Goal: Task Accomplishment & Management: Use online tool/utility

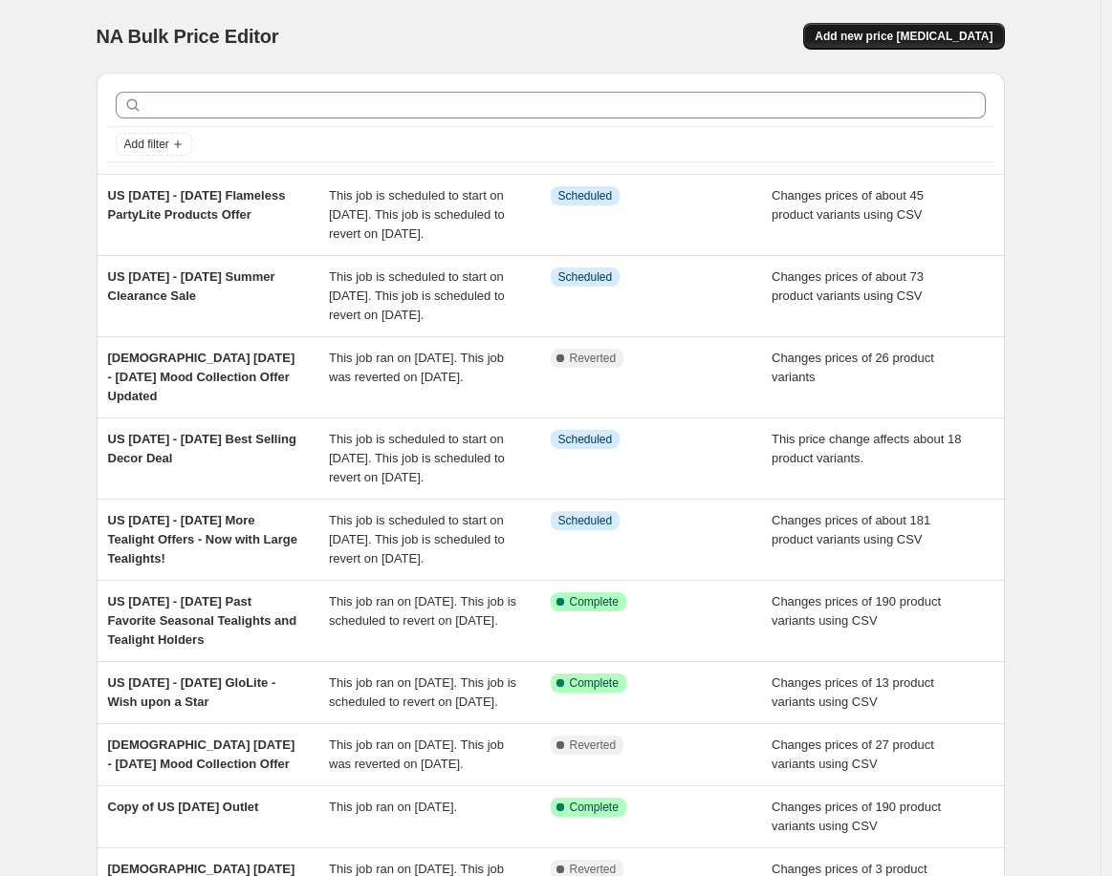
click at [962, 42] on span "Add new price [MEDICAL_DATA]" at bounding box center [903, 36] width 178 height 15
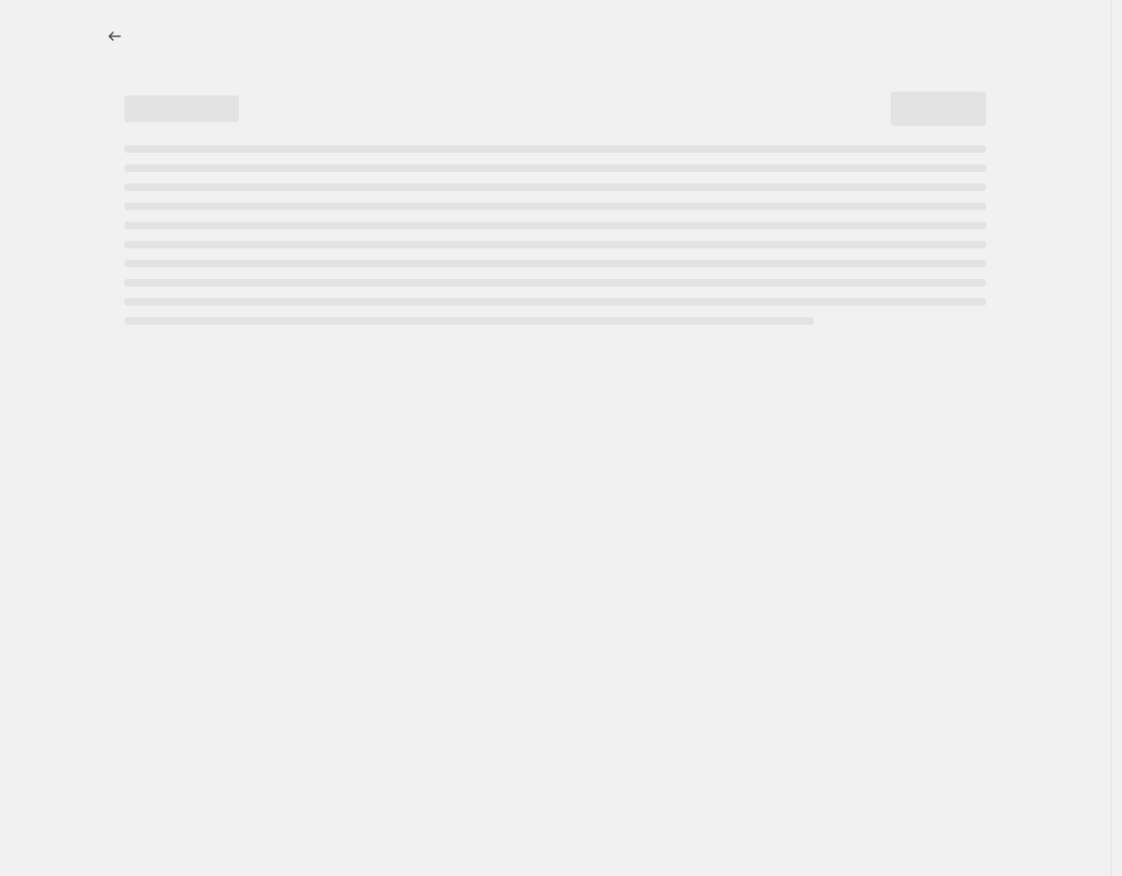
select select "percentage"
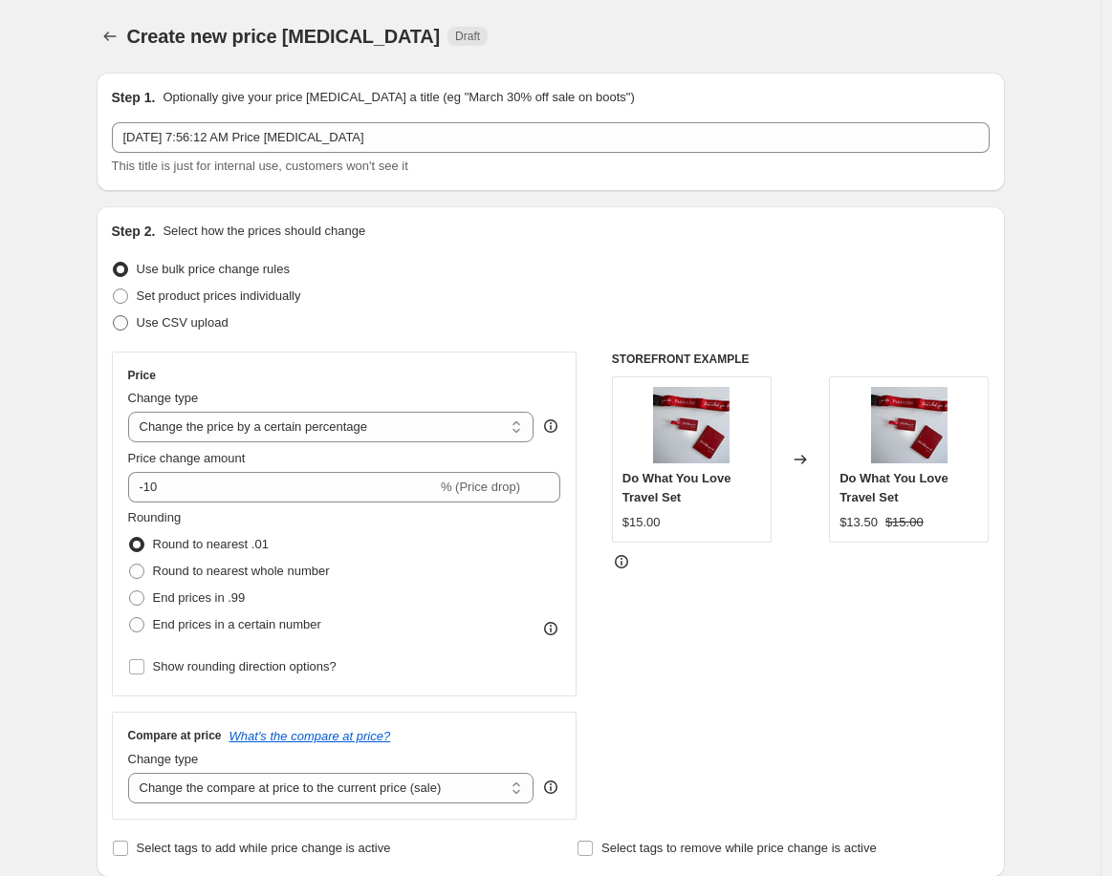
click at [183, 321] on span "Use CSV upload" at bounding box center [183, 322] width 92 height 14
click at [114, 316] on input "Use CSV upload" at bounding box center [113, 315] width 1 height 1
radio input "true"
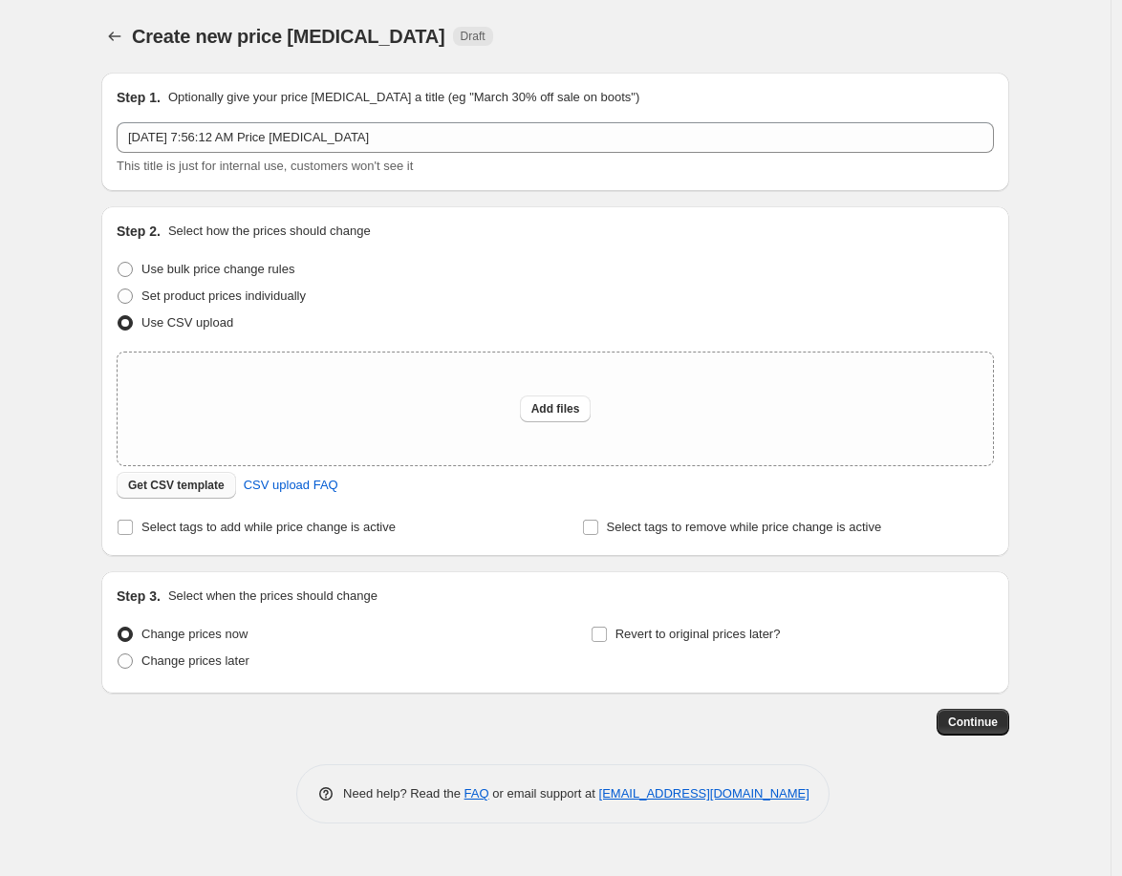
click at [194, 486] on span "Get CSV template" at bounding box center [176, 485] width 97 height 15
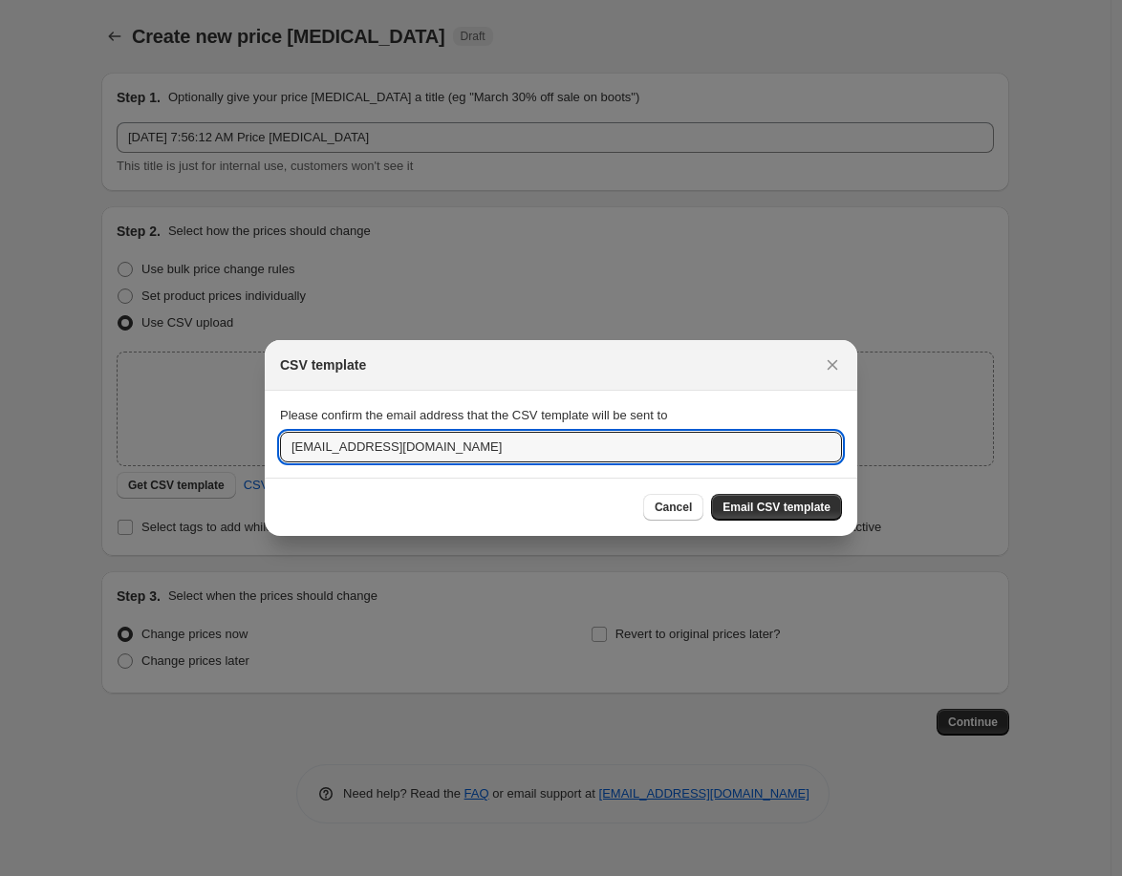
drag, startPoint x: 319, startPoint y: 444, endPoint x: 224, endPoint y: 451, distance: 95.8
click at [224, 875] on div "CSV template Please confirm the email address that the CSV template will be sen…" at bounding box center [561, 876] width 1122 height 0
type input "jgrew@partylite.com"
click at [804, 515] on span "Email CSV template" at bounding box center [777, 507] width 108 height 15
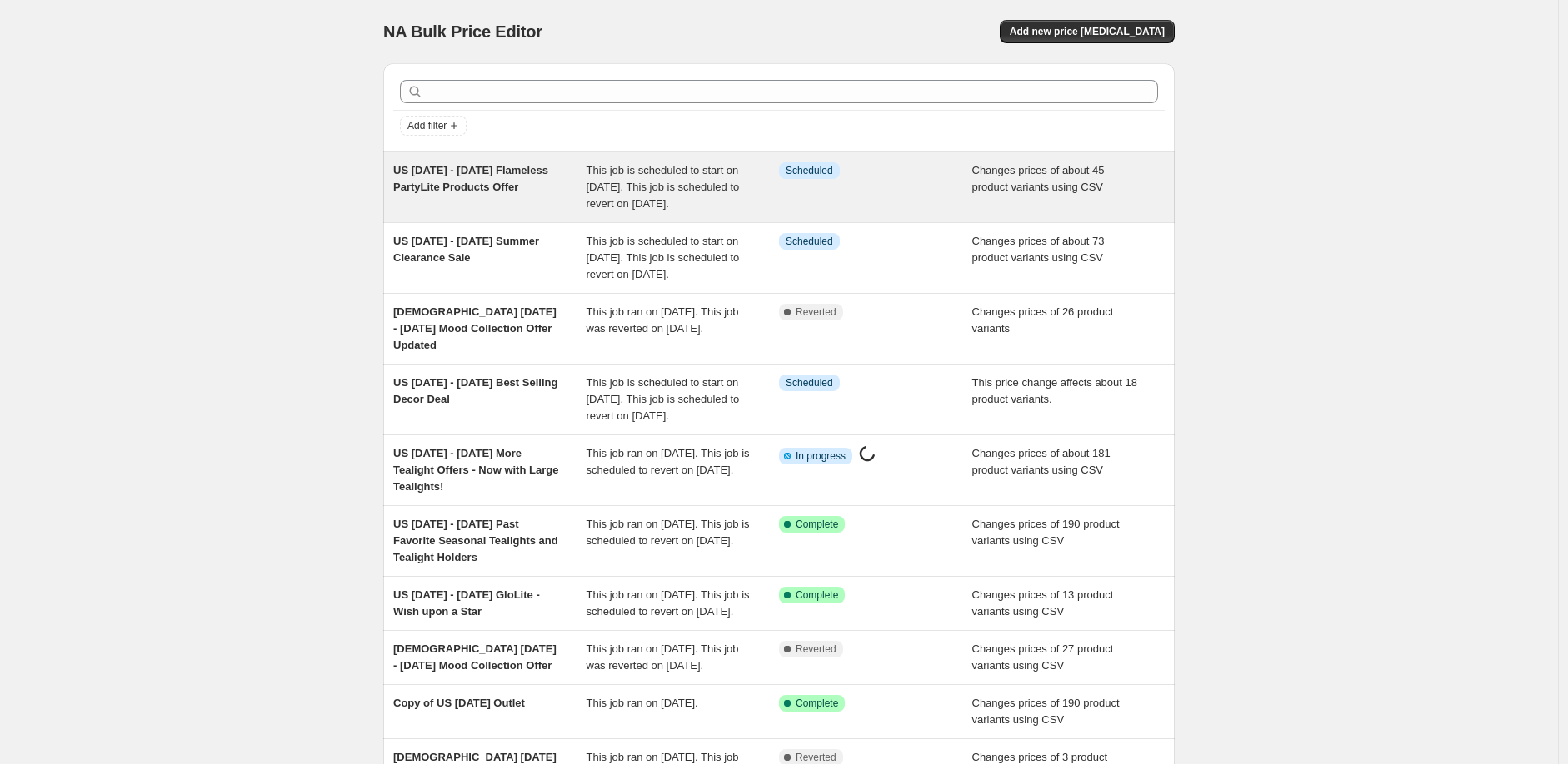
click at [448, 179] on div "US [DATE] - [DATE] Flameless PartyLite Products Offer" at bounding box center [490, 186] width 193 height 50
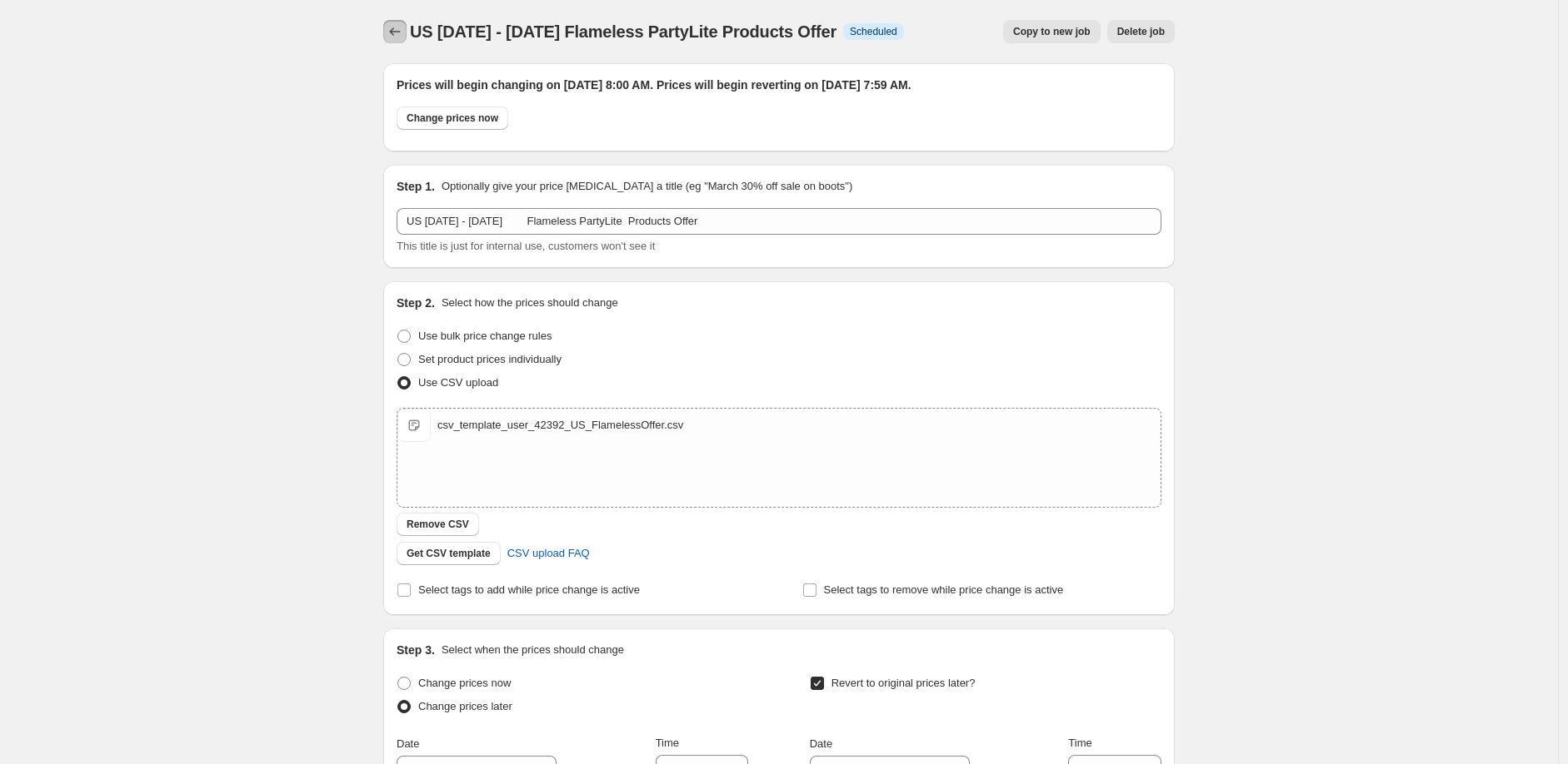
click at [397, 29] on icon "Price change jobs" at bounding box center [394, 31] width 17 height 17
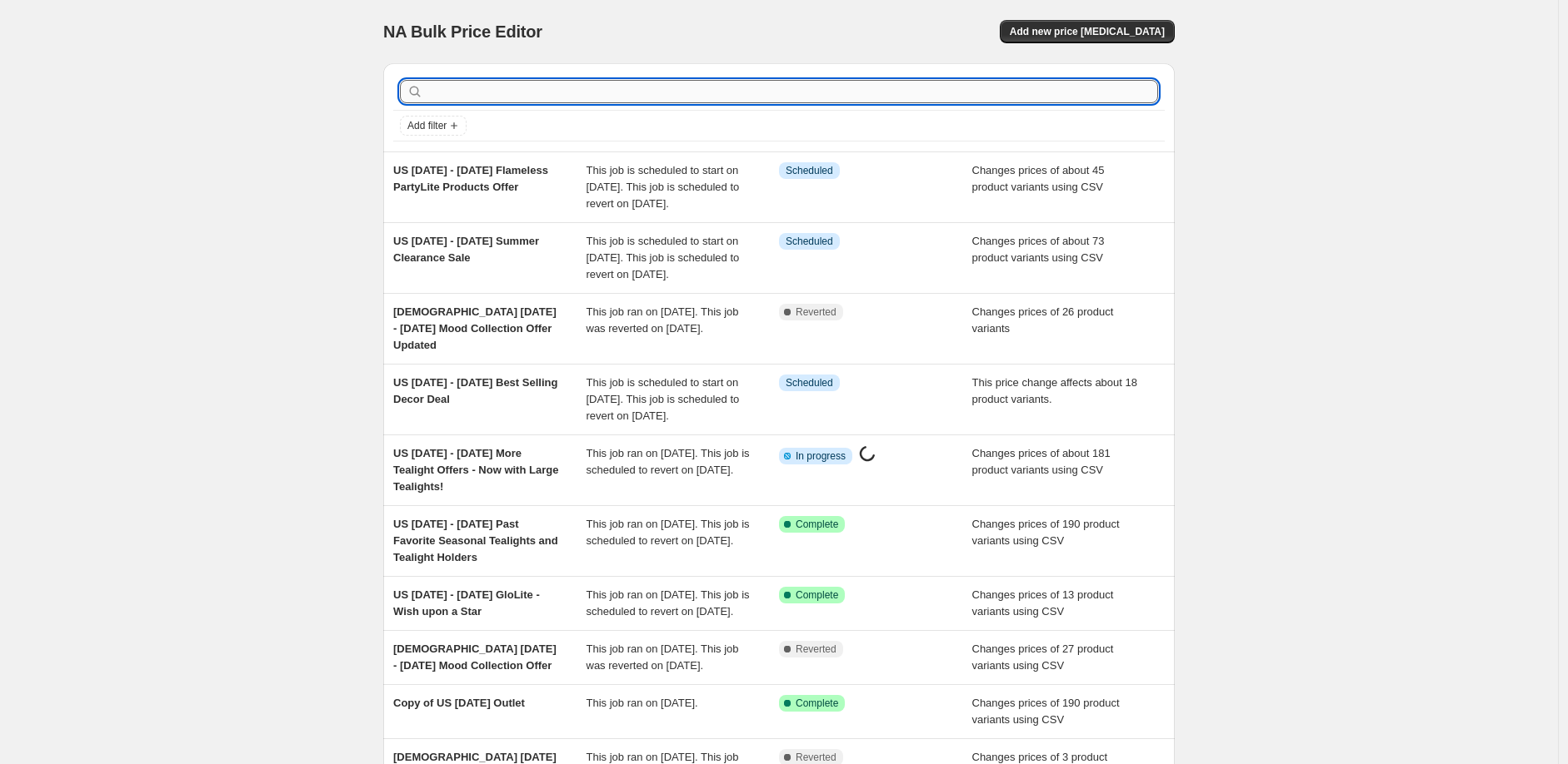
click at [607, 99] on input "text" at bounding box center [791, 91] width 731 height 24
type input "more"
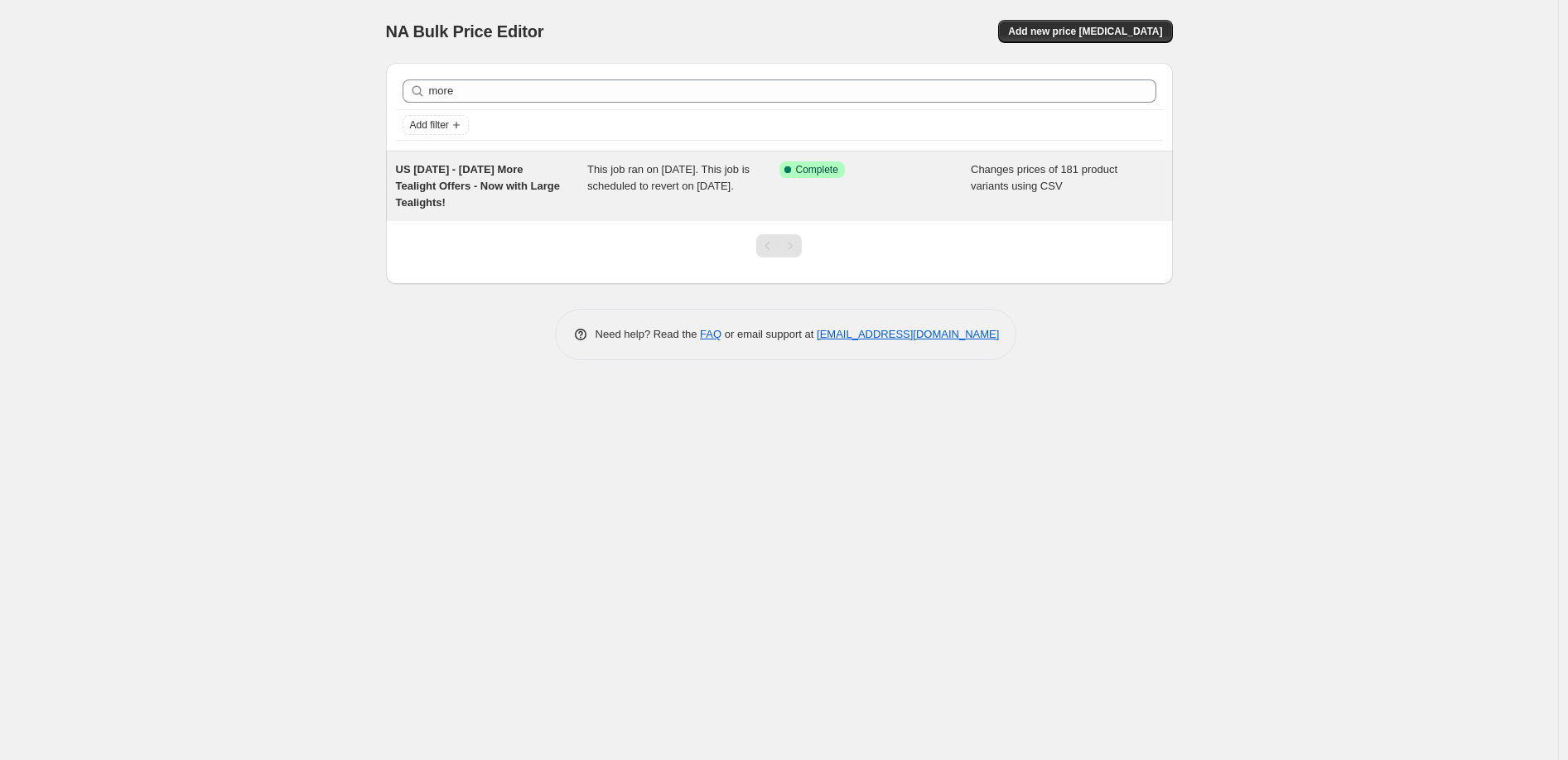
click at [465, 177] on span "US [DATE] - [DATE] More Tealight Offers - Now with Large Tealights!" at bounding box center [478, 185] width 164 height 46
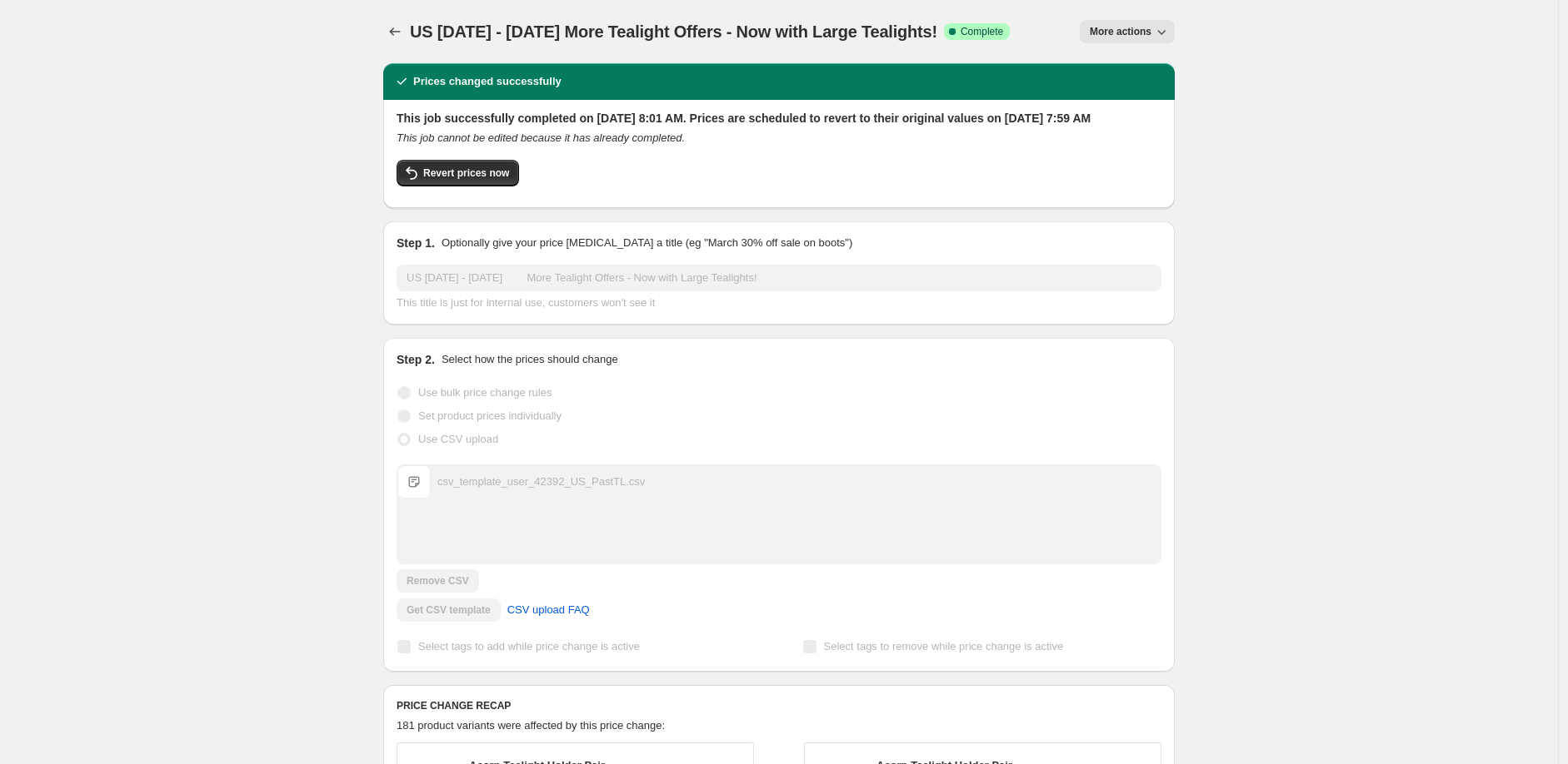
click at [1134, 31] on span "More actions" at bounding box center [1120, 31] width 62 height 13
click at [1141, 91] on span "Copy to new job" at bounding box center [1136, 93] width 78 height 12
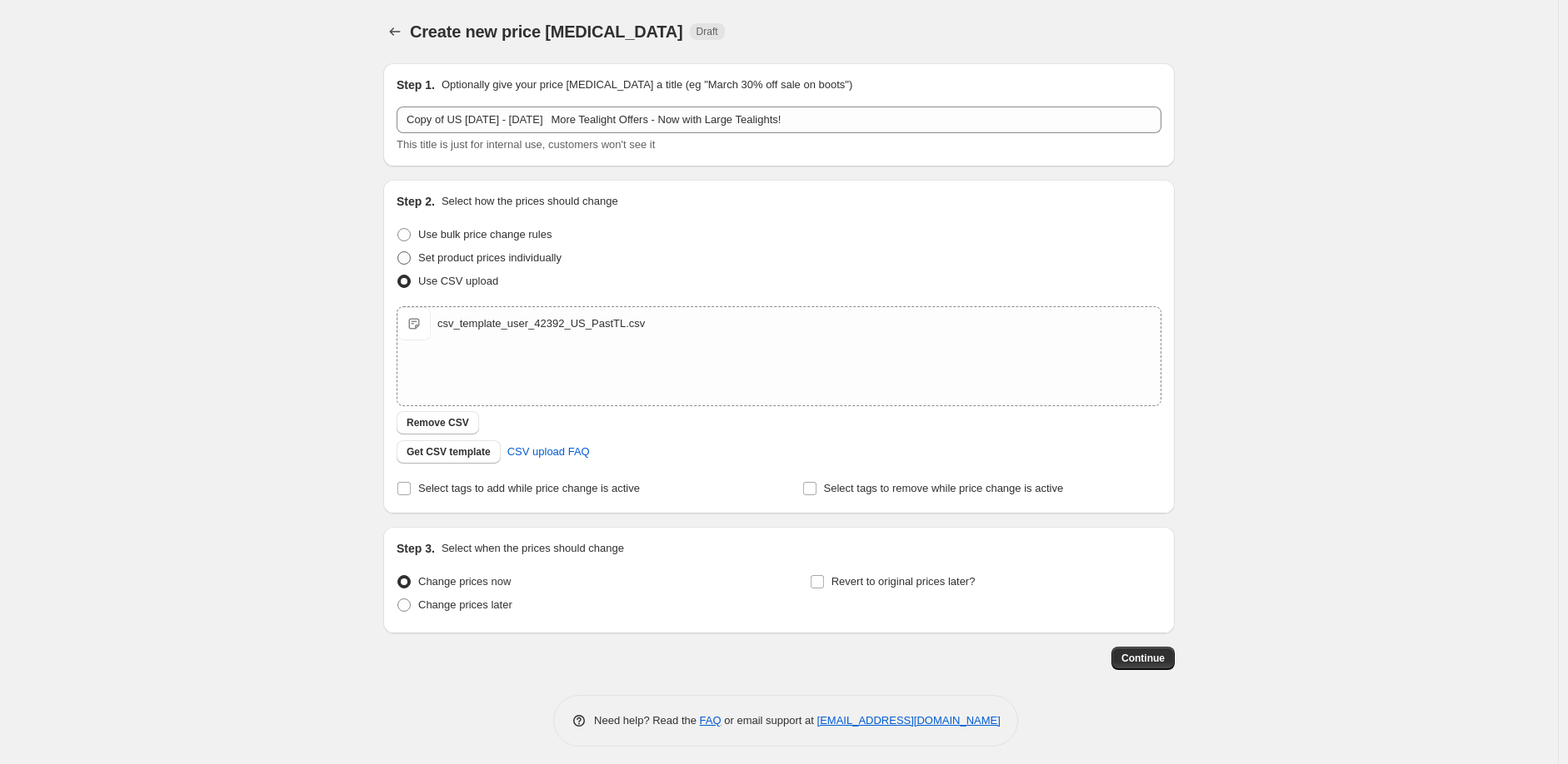
click at [411, 254] on span at bounding box center [404, 258] width 13 height 13
click at [398, 253] on input "Set product prices individually" at bounding box center [397, 252] width 1 height 1
radio input "true"
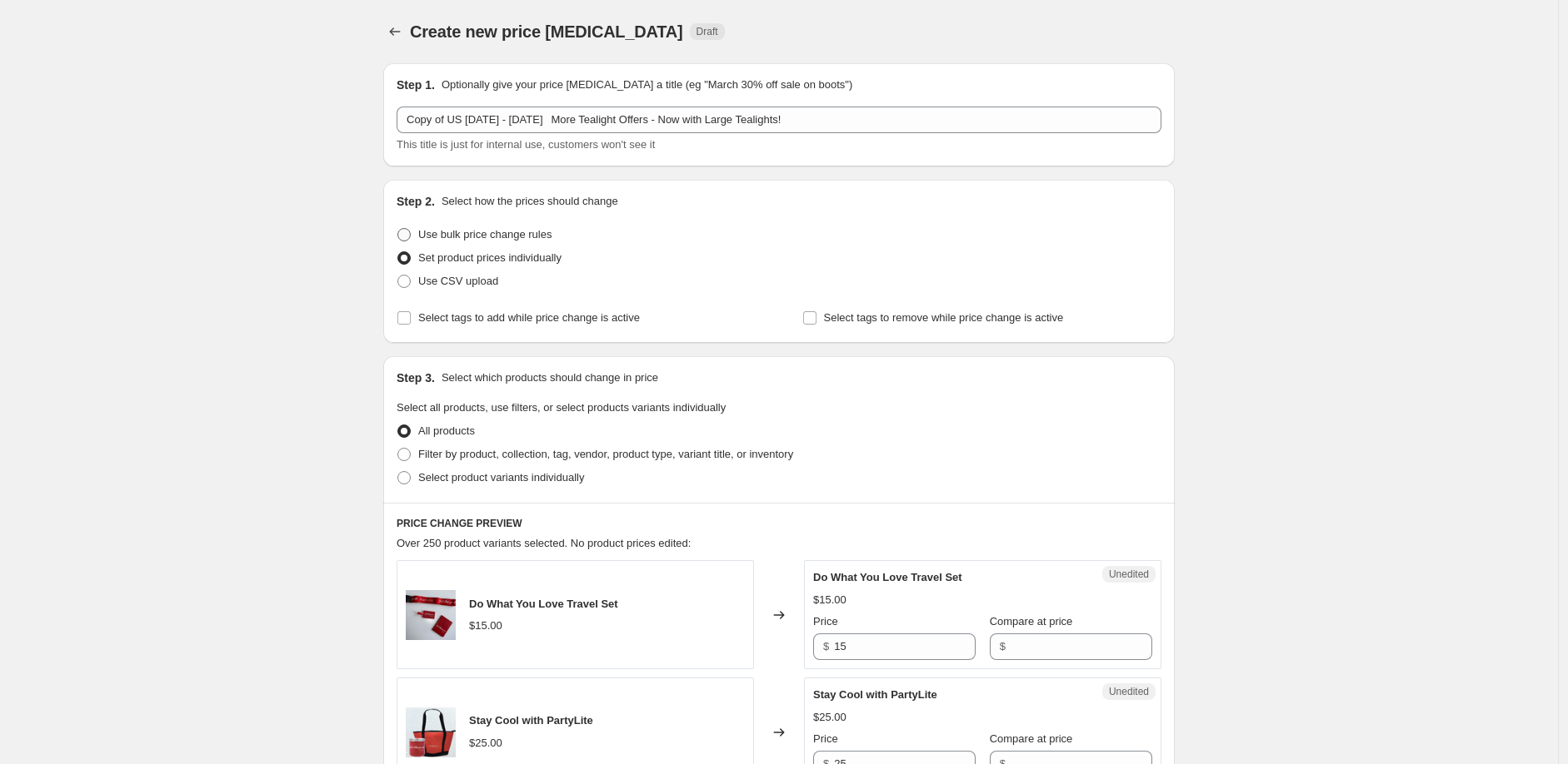
click at [404, 230] on span at bounding box center [404, 234] width 13 height 13
click at [398, 229] on input "Use bulk price change rules" at bounding box center [397, 228] width 1 height 1
radio input "true"
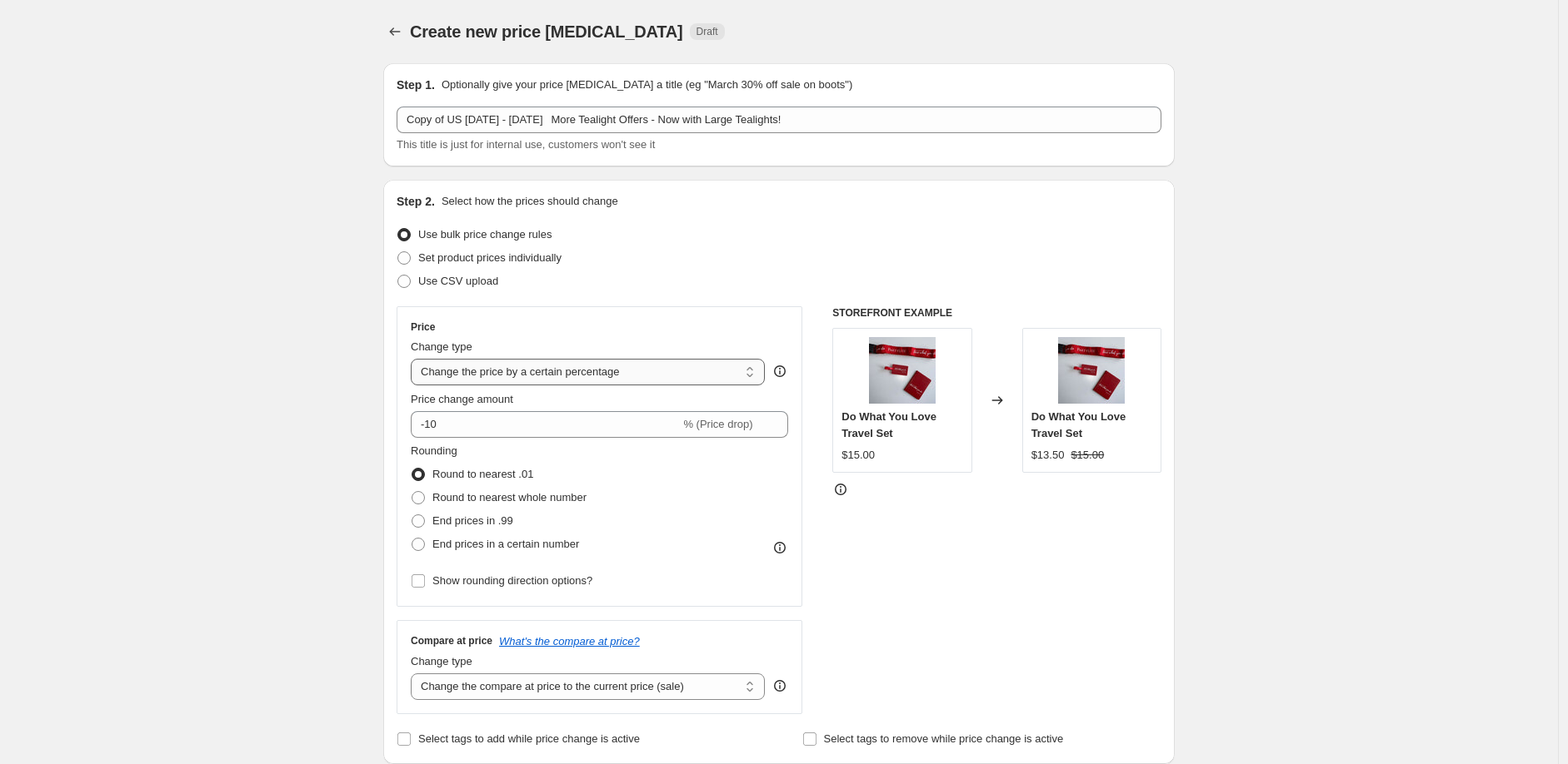
click at [531, 376] on select "Change the price to a certain amount Change the price by a certain amount Chang…" at bounding box center [587, 372] width 354 height 27
select select "pcap"
click at [415, 359] on select "Change the price to a certain amount Change the price by a certain amount Chang…" at bounding box center [587, 372] width 354 height 27
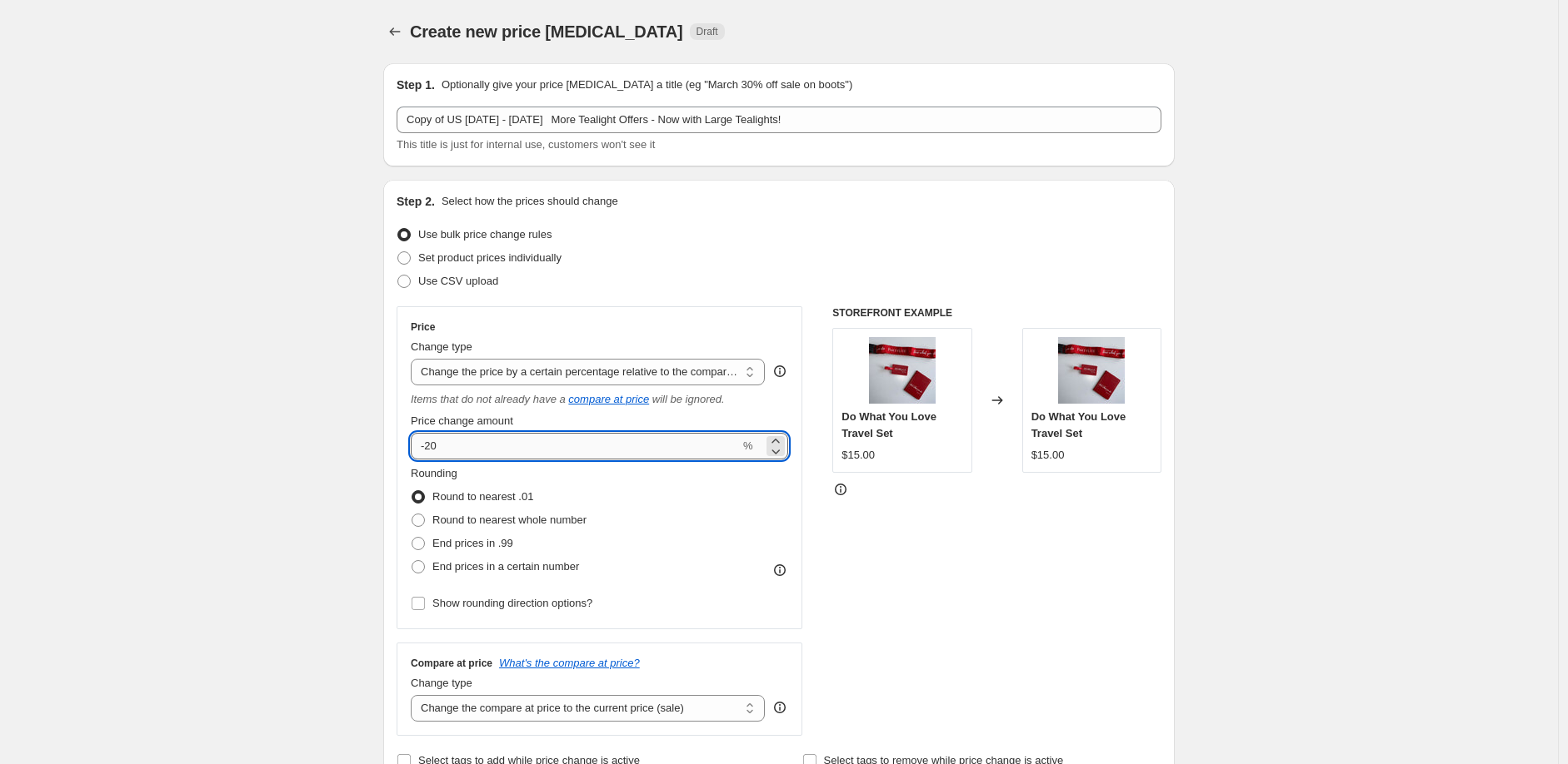
click at [463, 448] on input "-20" at bounding box center [575, 446] width 329 height 27
type input "-2"
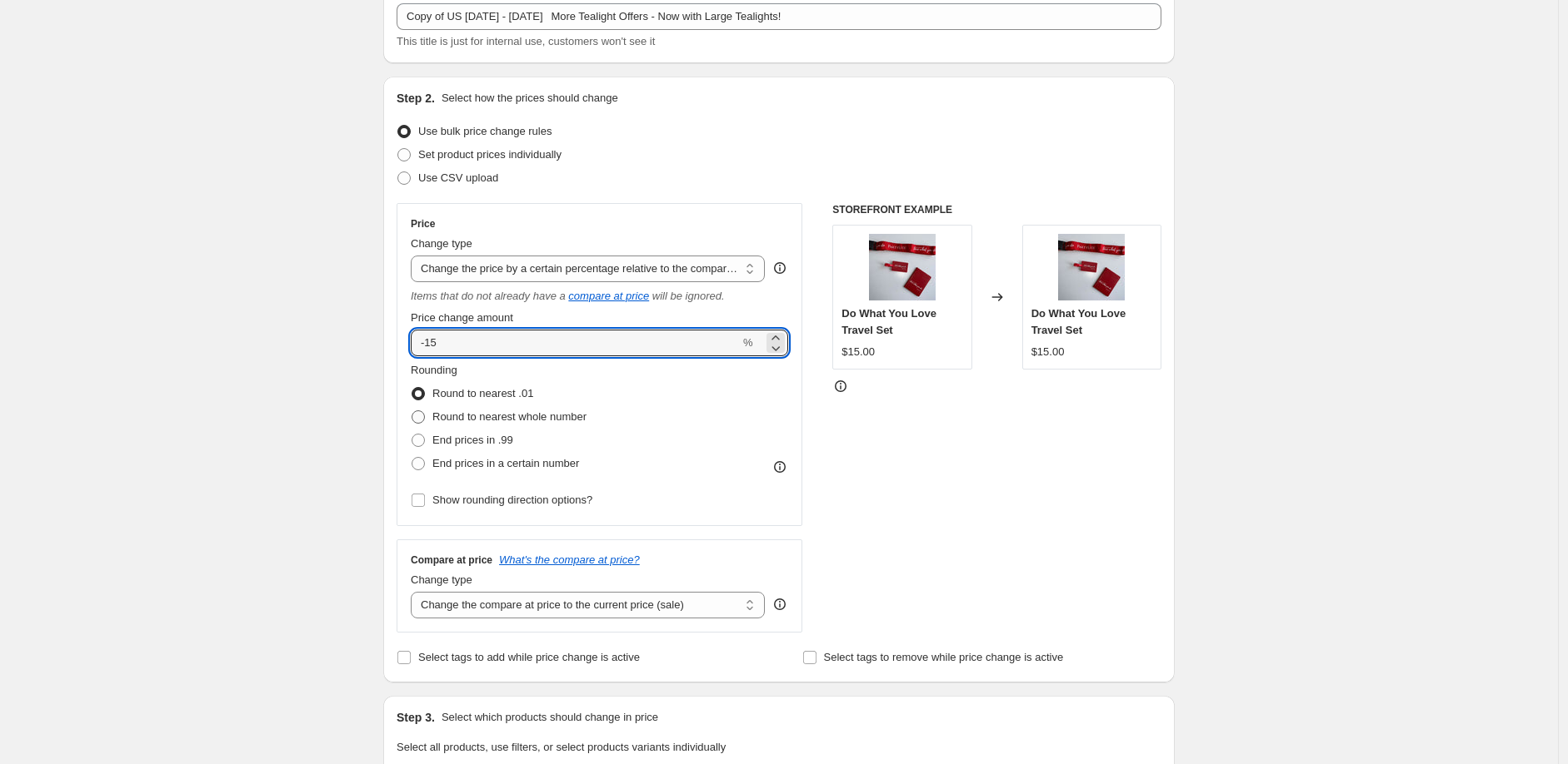
scroll to position [185, 0]
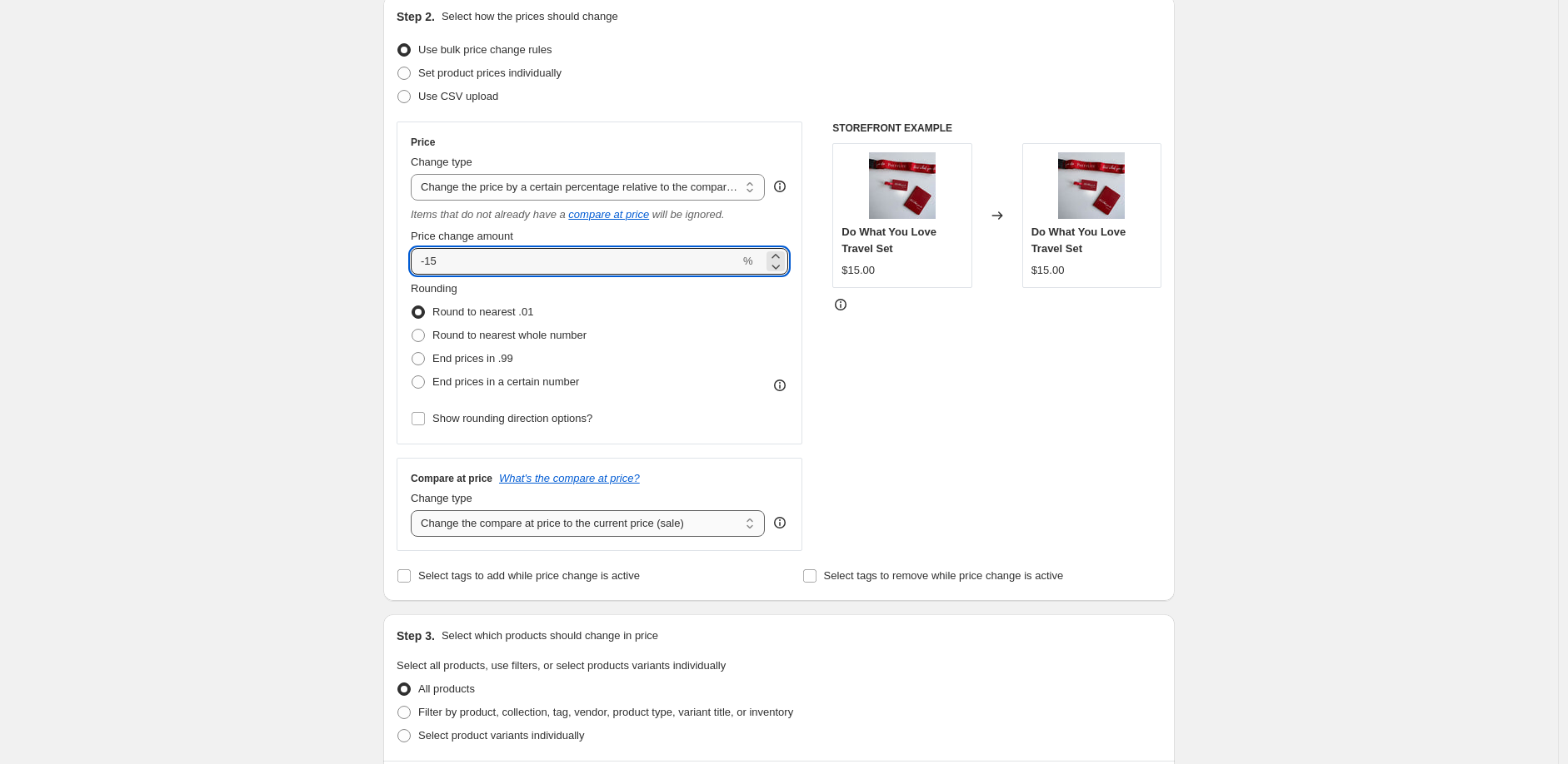
type input "-15"
click at [605, 530] on select "Change the compare at price to the current price (sale) Change the compare at p…" at bounding box center [587, 524] width 354 height 27
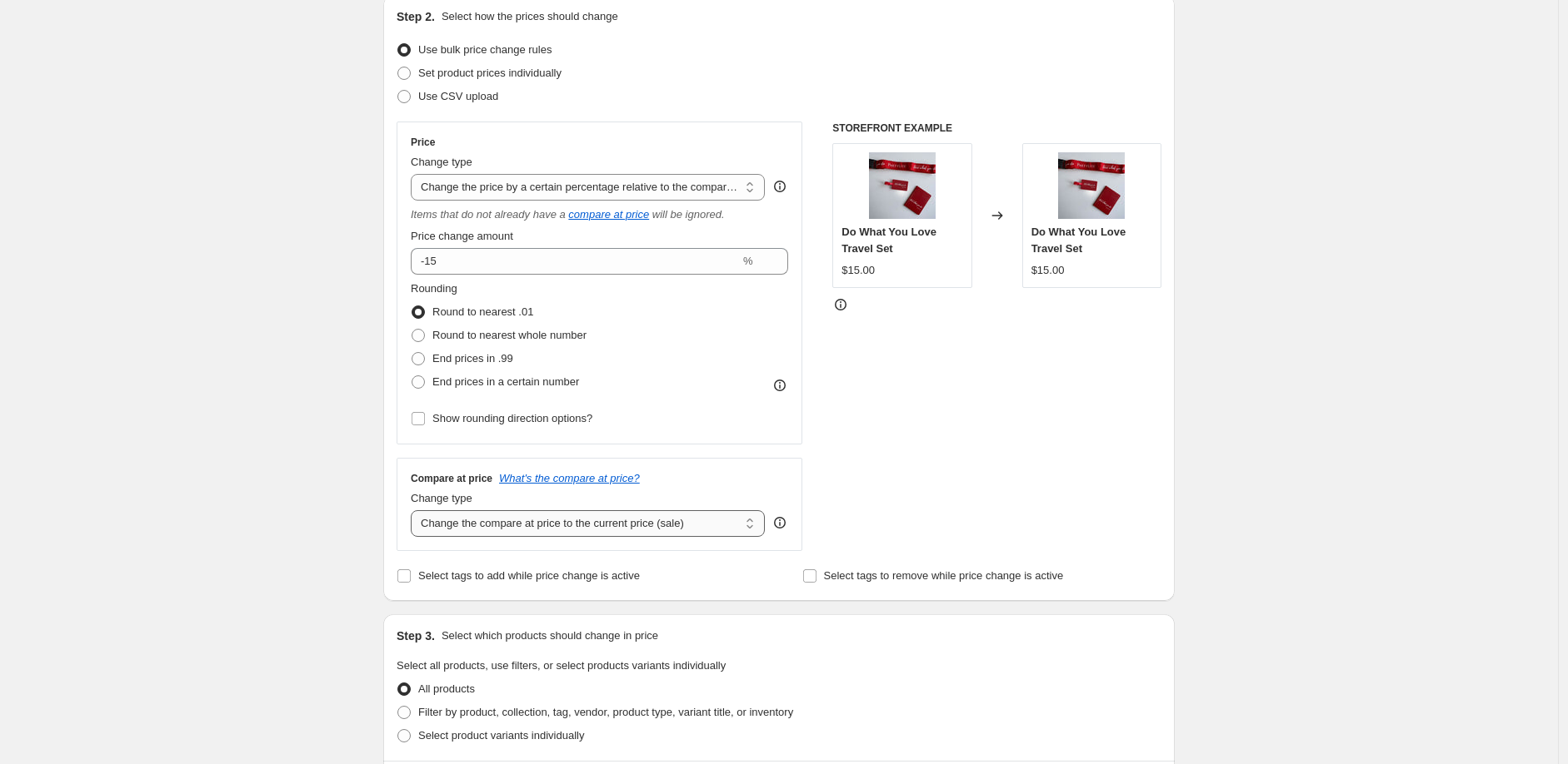
select select "no_change"
click at [415, 511] on select "Change the compare at price to the current price (sale) Change the compare at p…" at bounding box center [587, 524] width 354 height 27
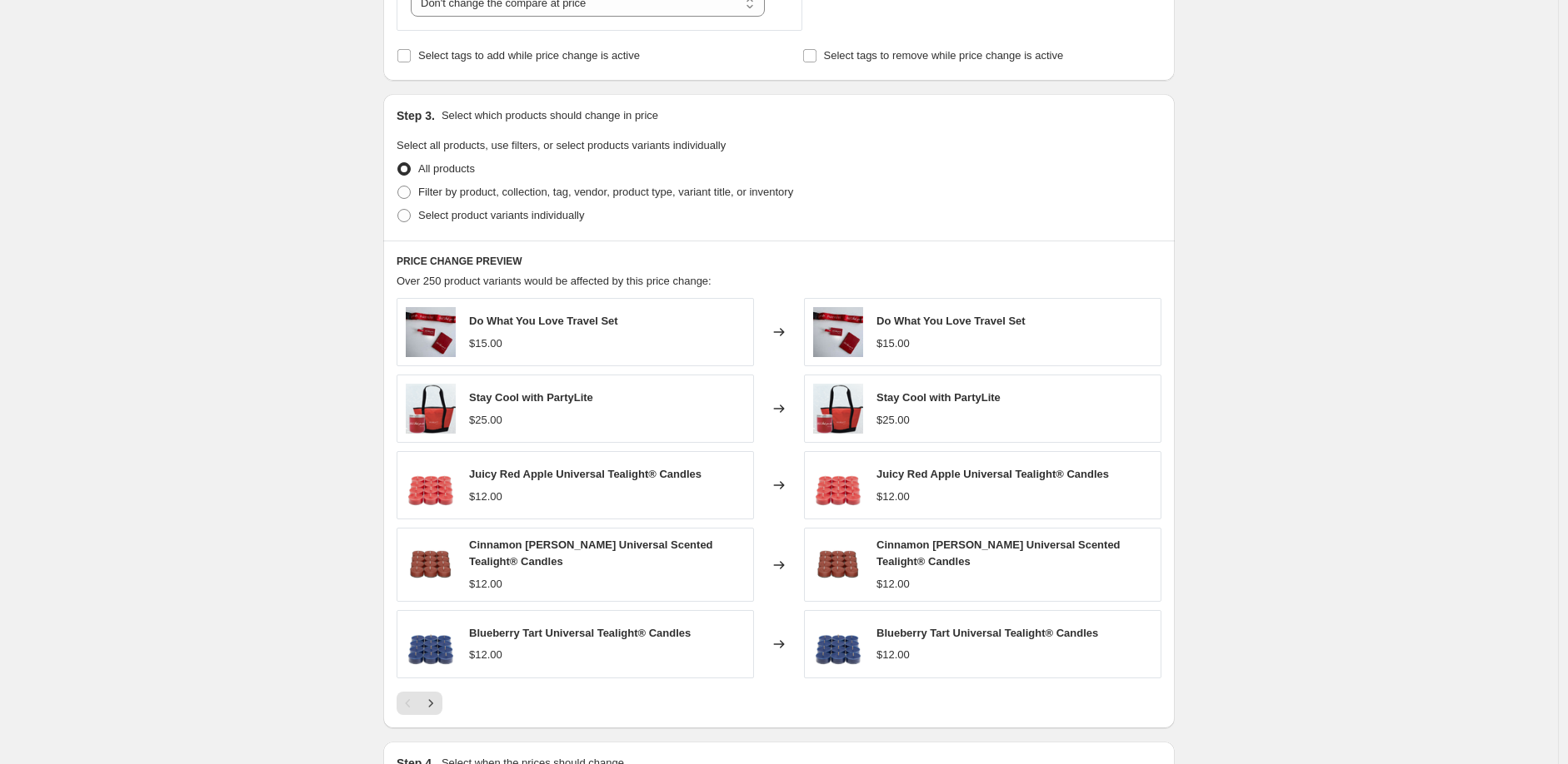
scroll to position [466, 0]
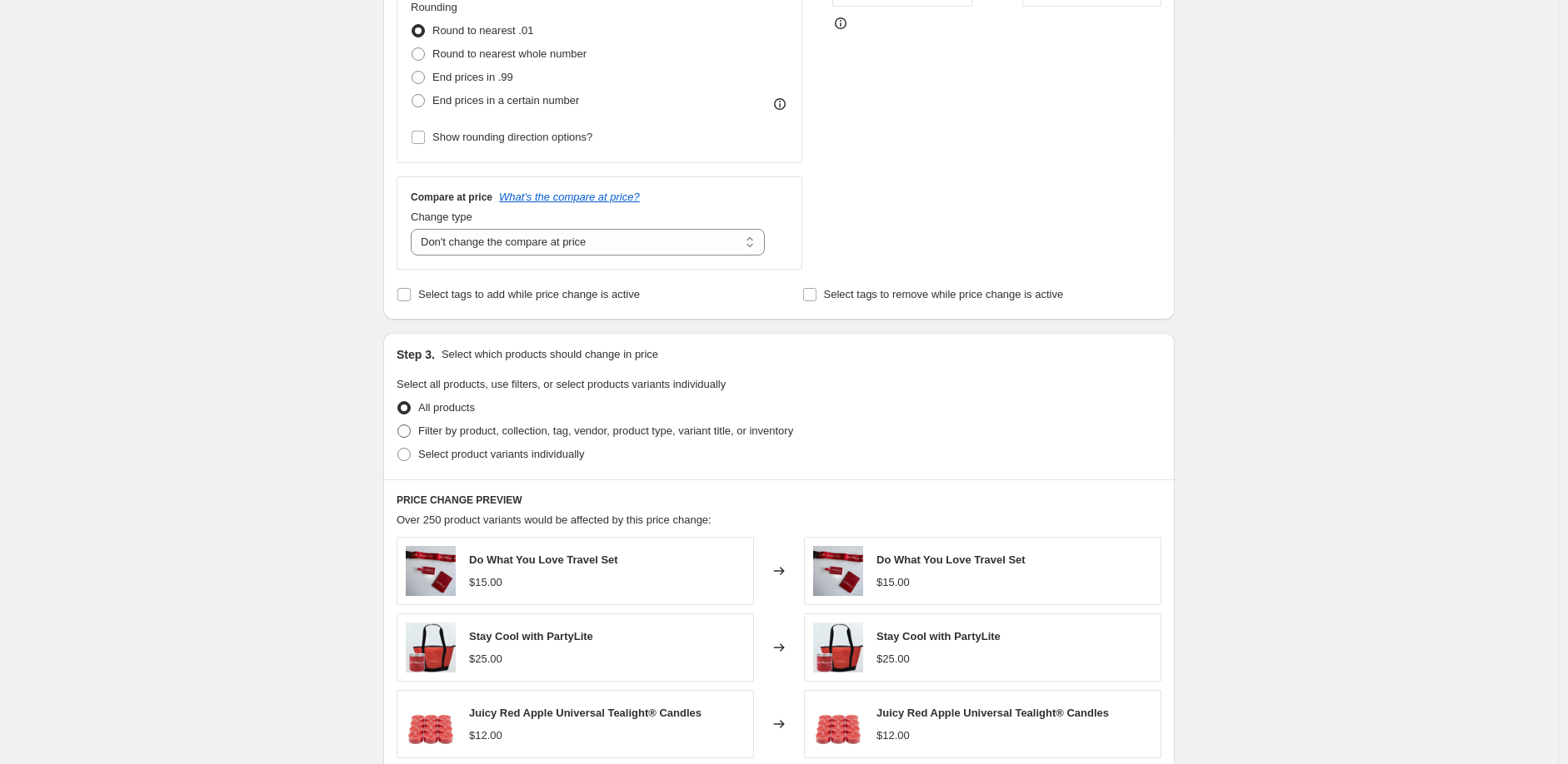
click at [467, 436] on span "Filter by product, collection, tag, vendor, product type, variant title, or inv…" at bounding box center [606, 430] width 375 height 12
click at [398, 425] on input "Filter by product, collection, tag, vendor, product type, variant title, or inv…" at bounding box center [397, 424] width 1 height 1
radio input "true"
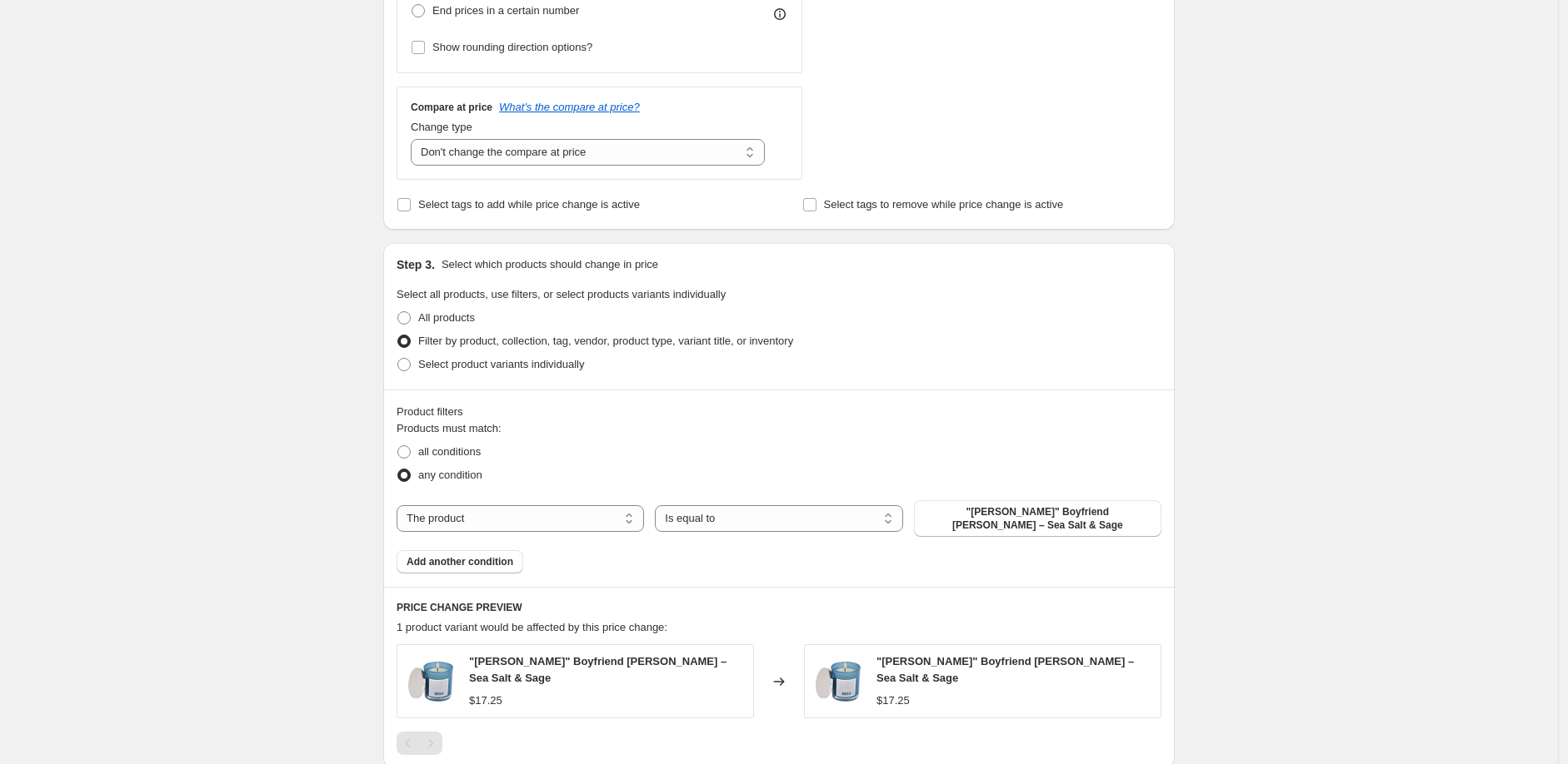
scroll to position [651, 0]
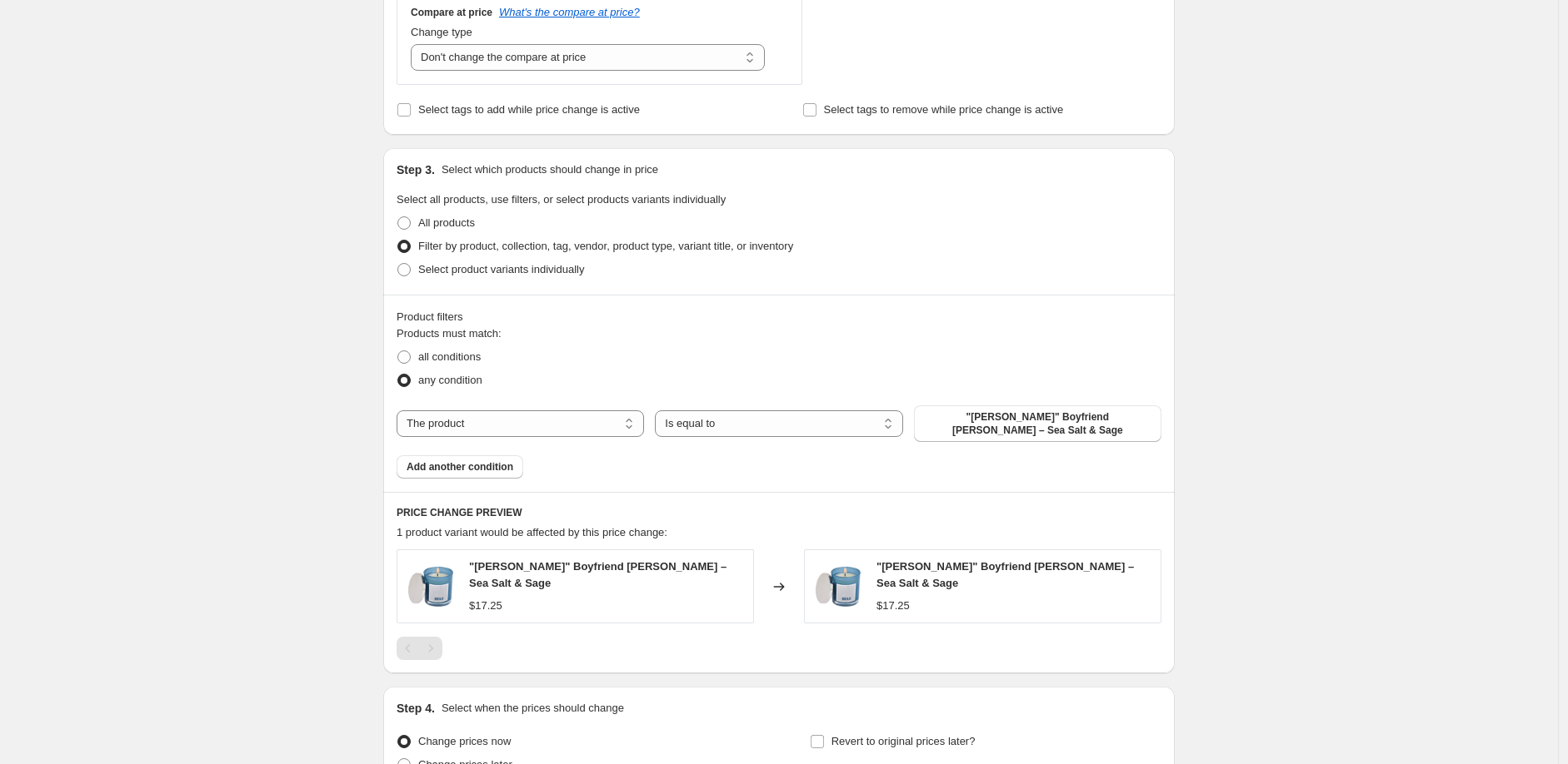
click at [551, 246] on span "Filter by product, collection, tag, vendor, product type, variant title, or inv…" at bounding box center [606, 246] width 375 height 12
click at [398, 240] on input "Filter by product, collection, tag, vendor, product type, variant title, or inv…" at bounding box center [397, 240] width 1 height 1
click at [613, 241] on span "Filter by product, collection, tag, vendor, product type, variant title, or inv…" at bounding box center [606, 246] width 375 height 12
click at [398, 240] on input "Filter by product, collection, tag, vendor, product type, variant title, or inv…" at bounding box center [397, 240] width 1 height 1
click at [470, 221] on span "All products" at bounding box center [446, 222] width 57 height 12
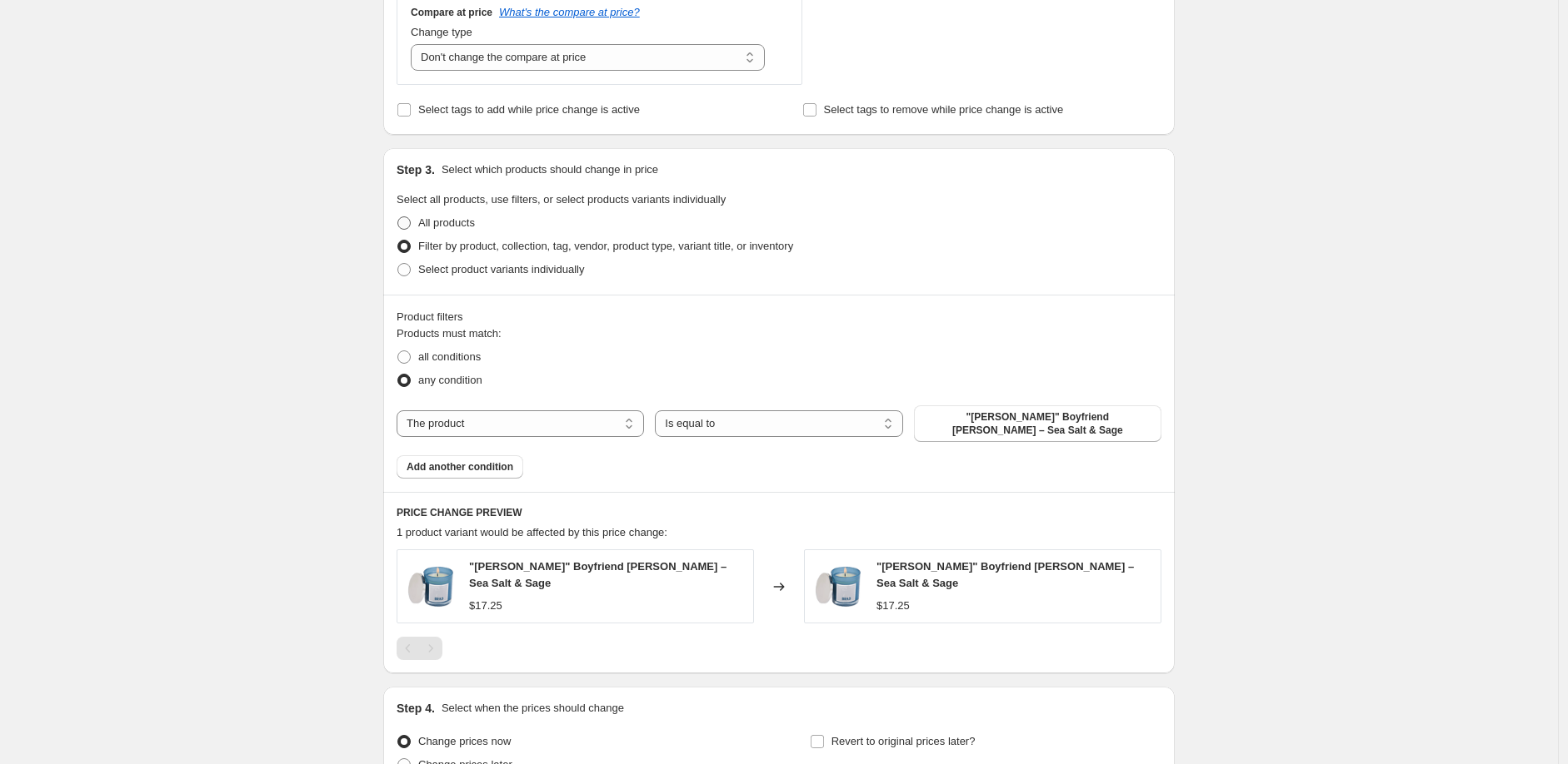
click at [398, 217] on input "All products" at bounding box center [397, 216] width 1 height 1
radio input "true"
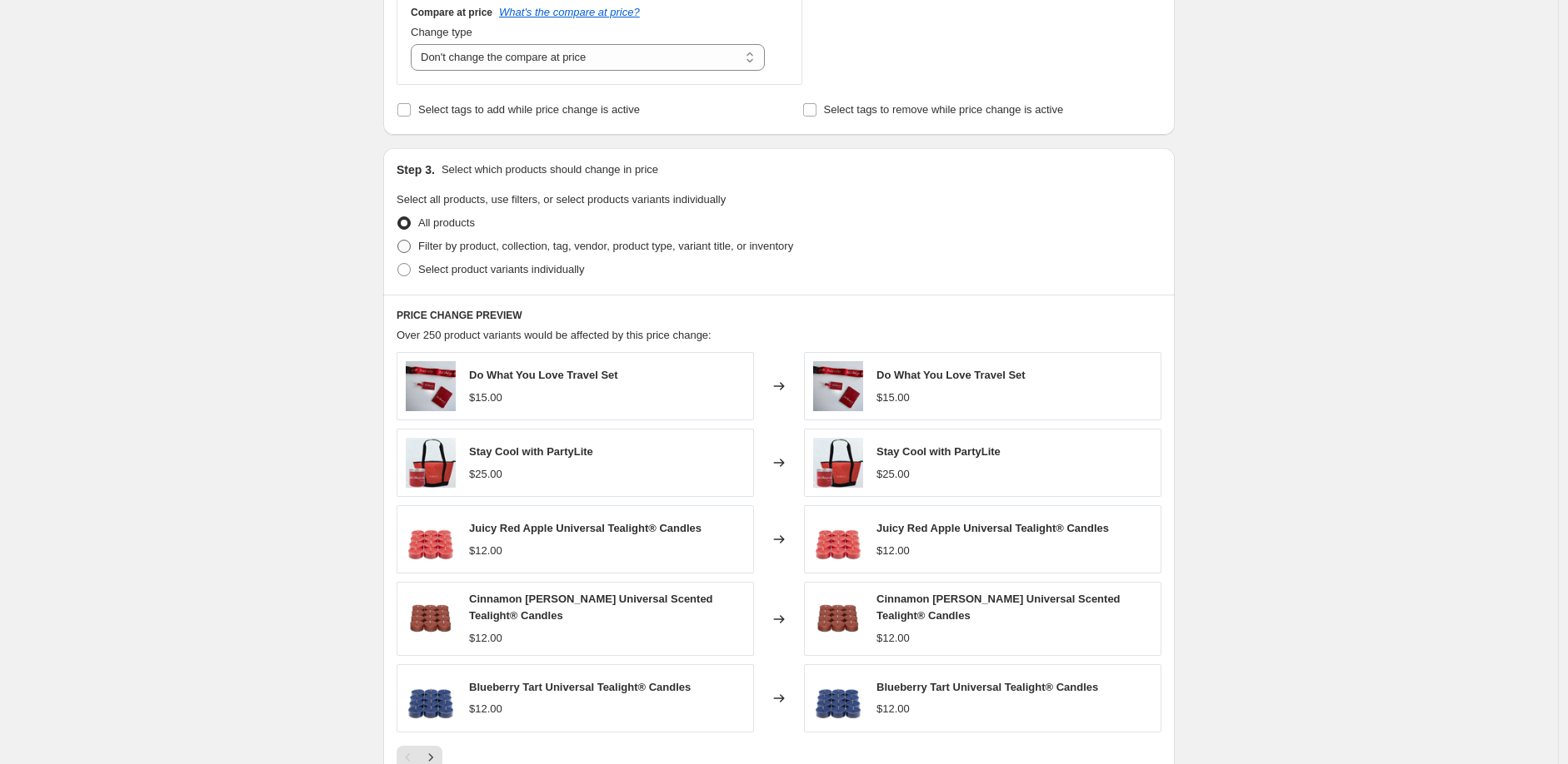
click at [480, 246] on span "Filter by product, collection, tag, vendor, product type, variant title, or inv…" at bounding box center [606, 246] width 375 height 12
click at [398, 240] on input "Filter by product, collection, tag, vendor, product type, variant title, or inv…" at bounding box center [397, 240] width 1 height 1
radio input "true"
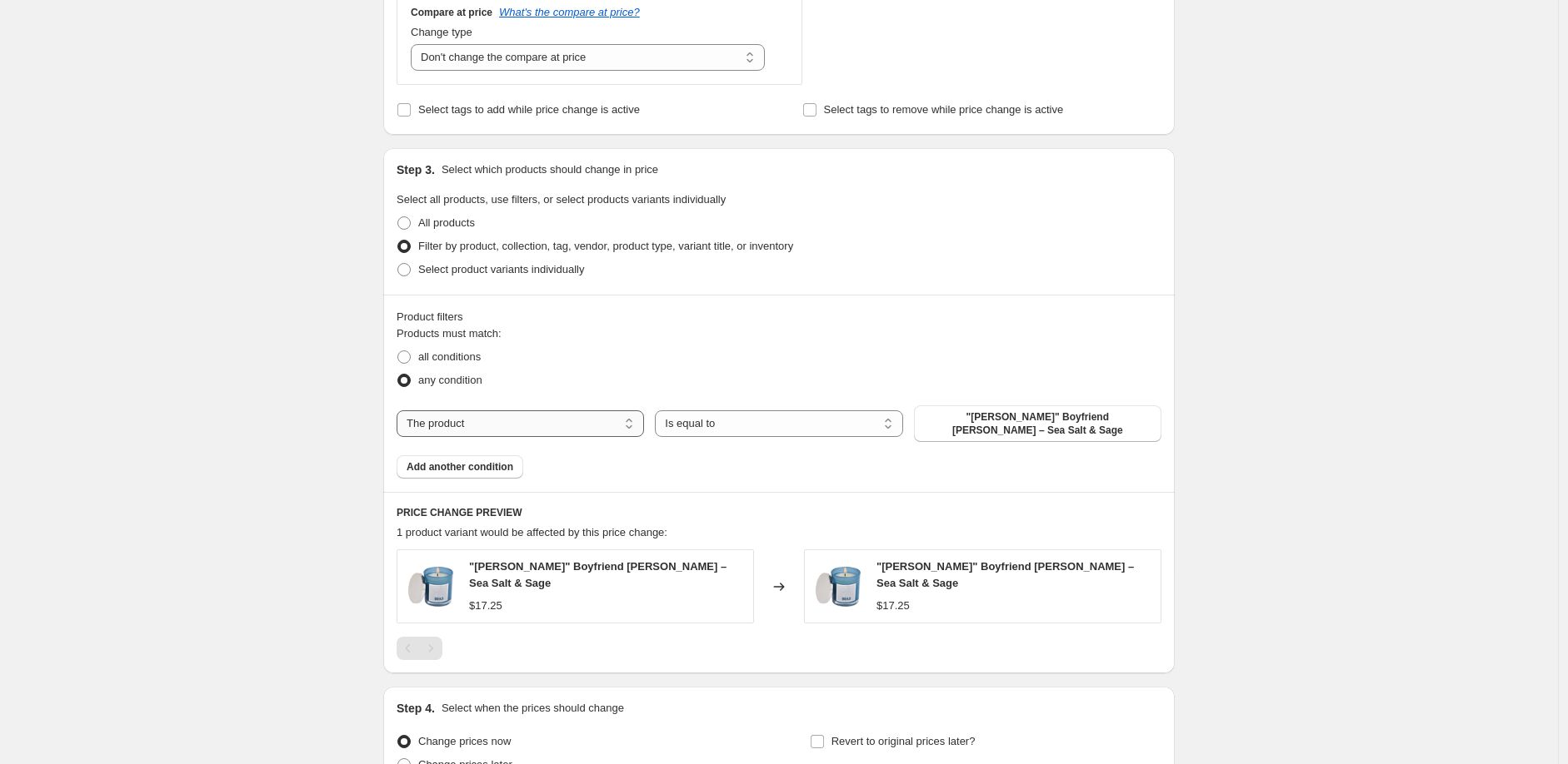
click at [570, 418] on select "The product The product's collection The product's tag The product's vendor The…" at bounding box center [520, 423] width 248 height 27
select select "collection"
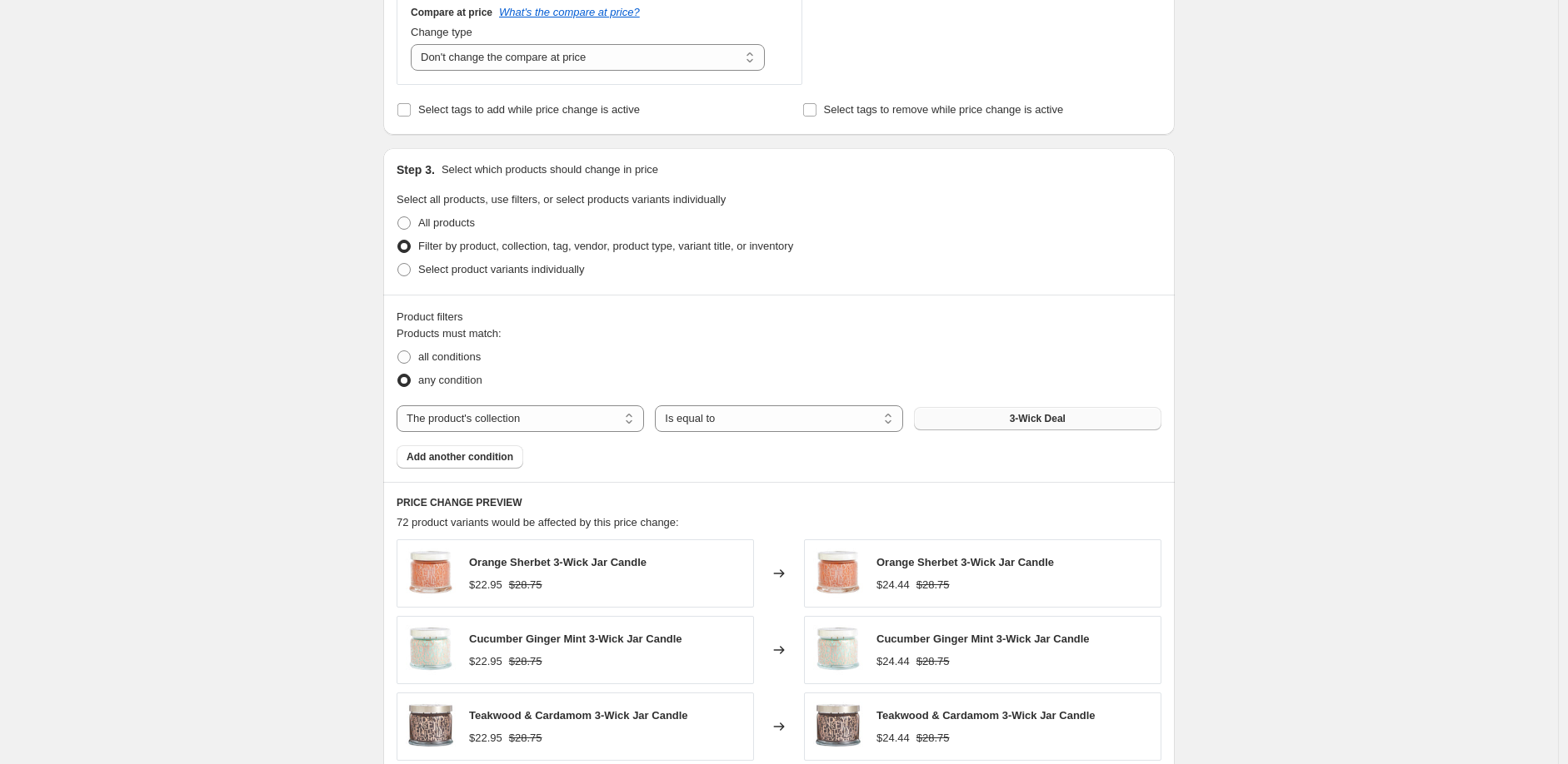
click at [980, 424] on button "3-Wick Deal" at bounding box center [1037, 418] width 248 height 24
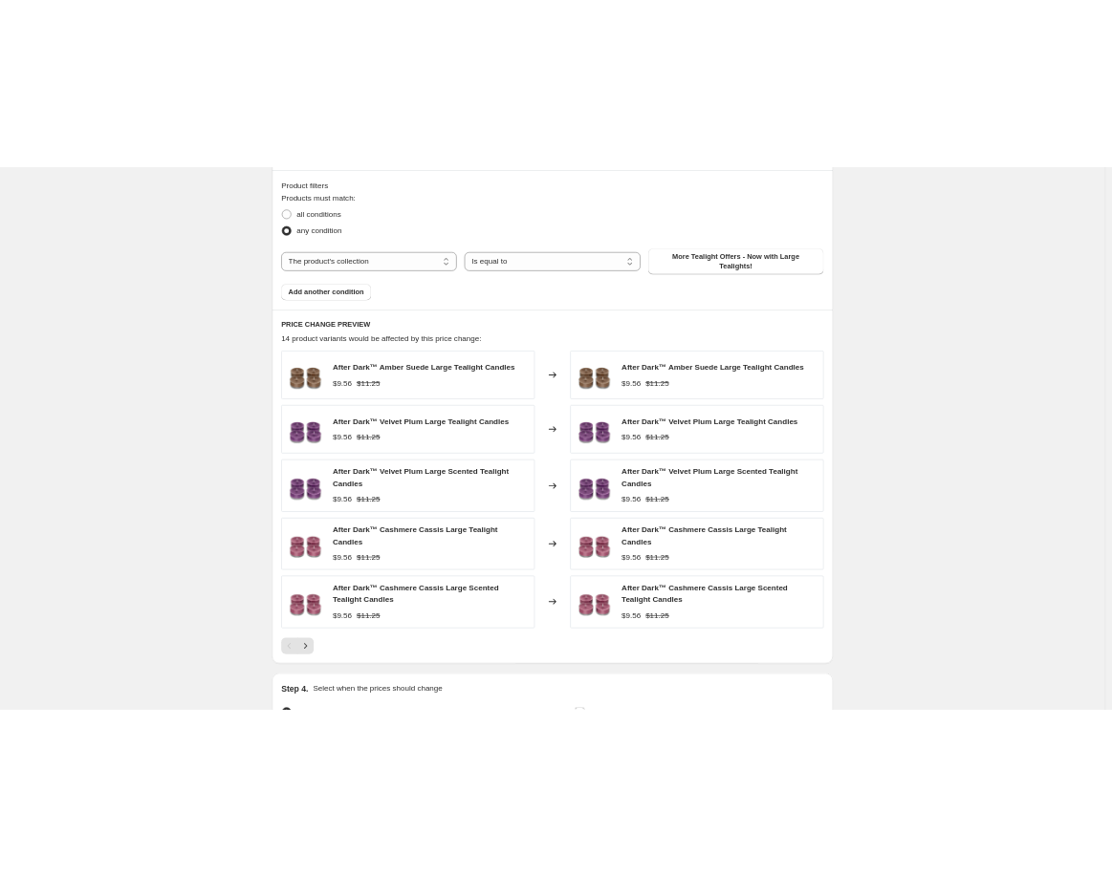
scroll to position [1287, 0]
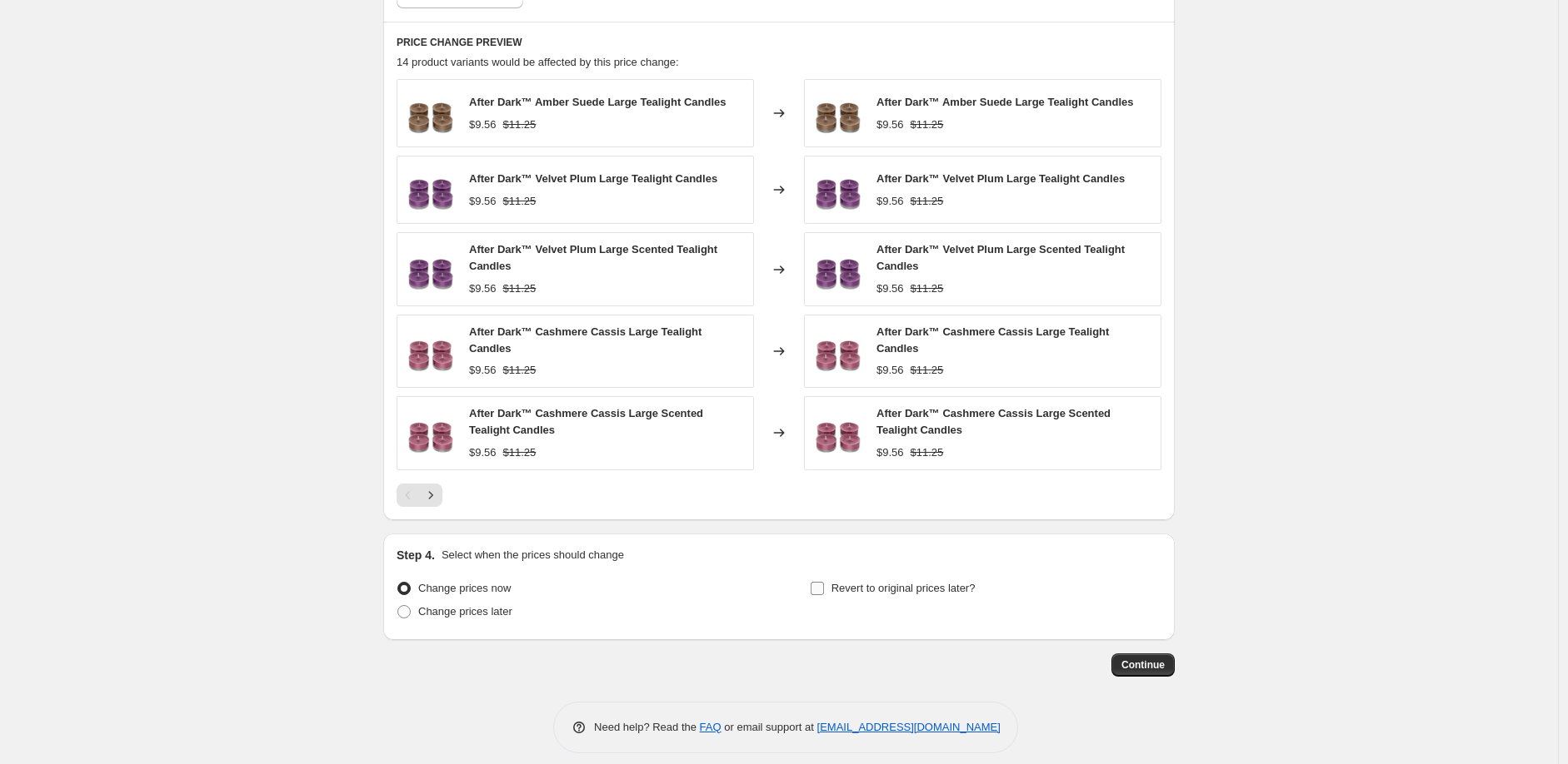
click at [820, 582] on input "Revert to original prices later?" at bounding box center [817, 588] width 13 height 13
checkbox input "true"
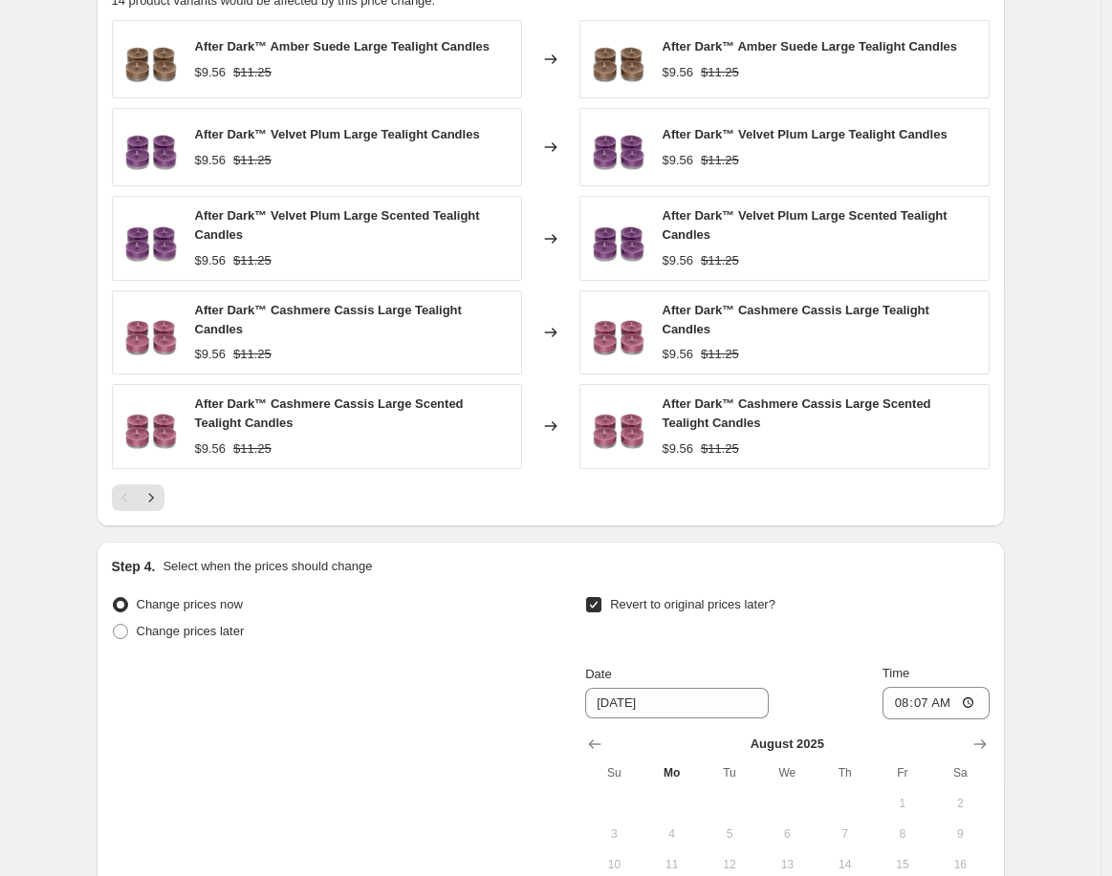
scroll to position [1501, 0]
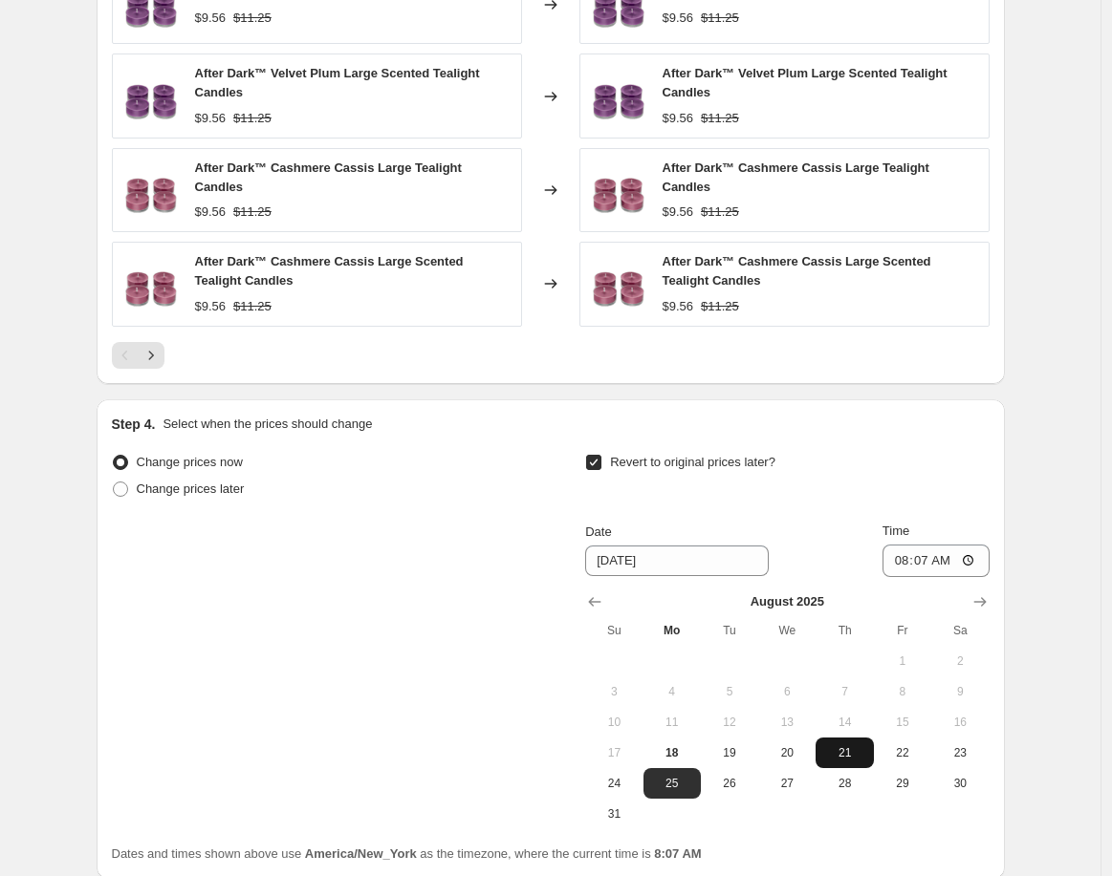
click at [853, 745] on span "21" at bounding box center [844, 752] width 42 height 15
type input "[DATE]"
click at [902, 548] on input "08:07" at bounding box center [935, 561] width 107 height 32
type input "07:59"
click at [161, 346] on icon "Next" at bounding box center [150, 355] width 19 height 19
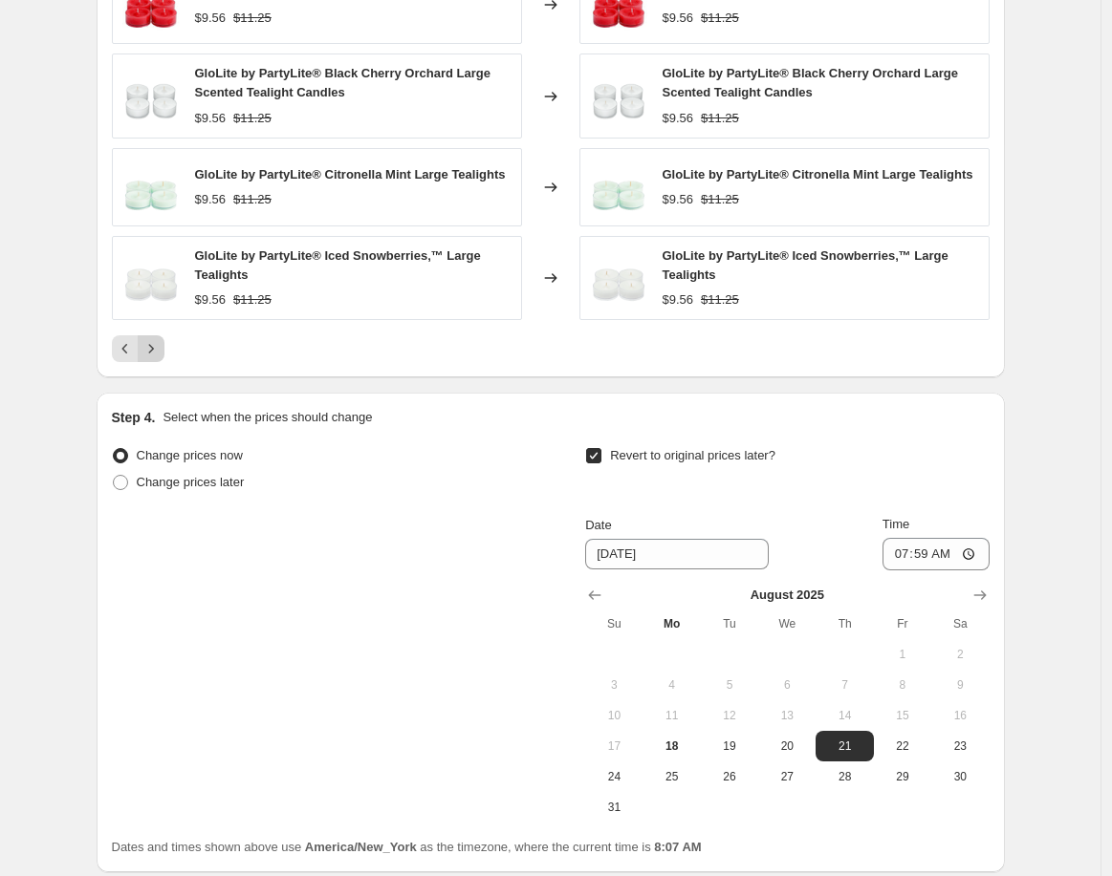
click at [161, 339] on icon "Next" at bounding box center [150, 348] width 19 height 19
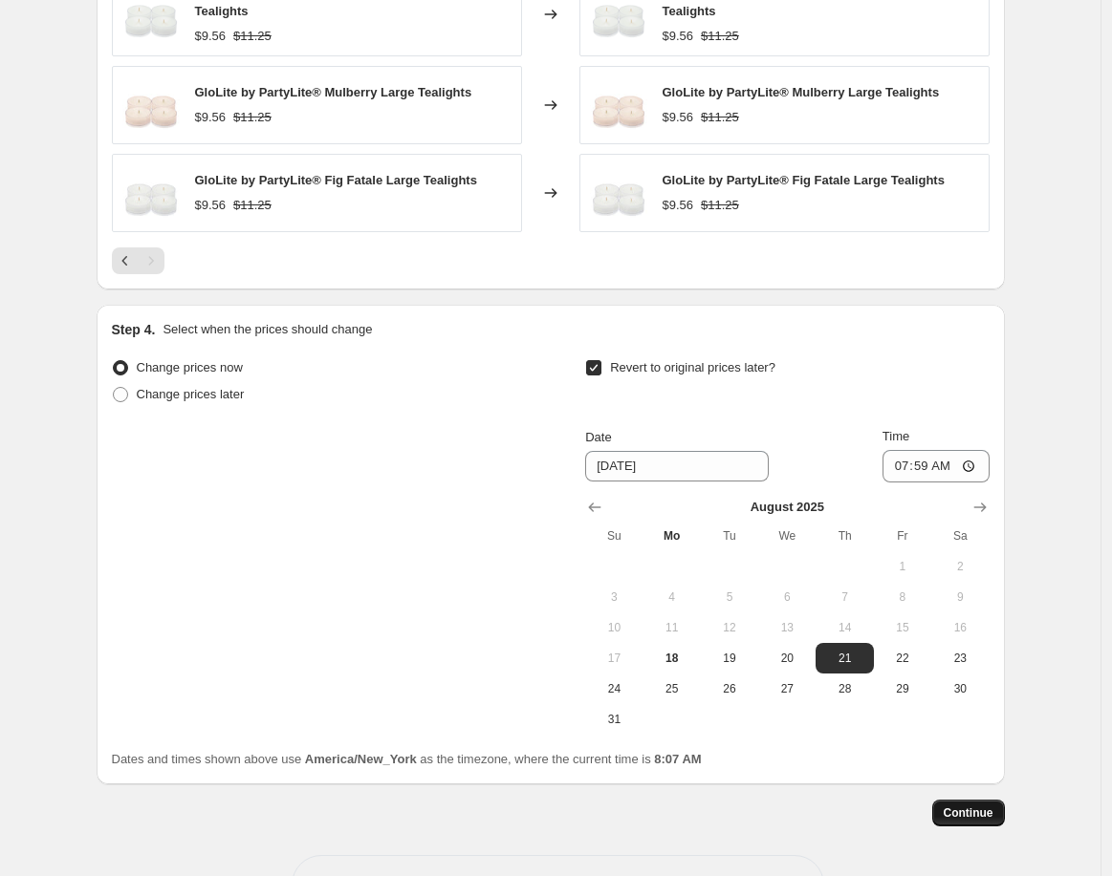
click at [971, 806] on span "Continue" at bounding box center [968, 813] width 50 height 15
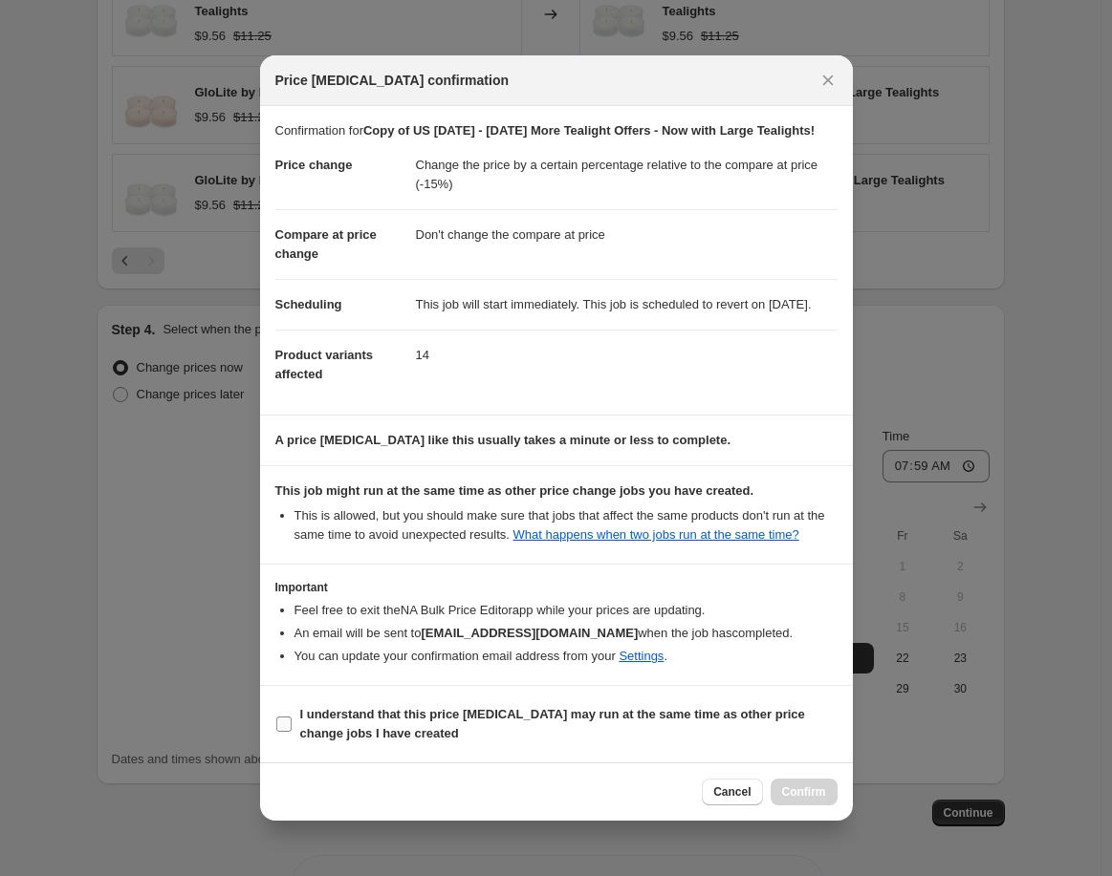
click at [317, 741] on b "I understand that this price [MEDICAL_DATA] may run at the same time as other p…" at bounding box center [552, 723] width 505 height 33
click at [292, 732] on input "I understand that this price [MEDICAL_DATA] may run at the same time as other p…" at bounding box center [283, 724] width 15 height 15
checkbox input "true"
click at [814, 800] on span "Confirm" at bounding box center [804, 792] width 44 height 15
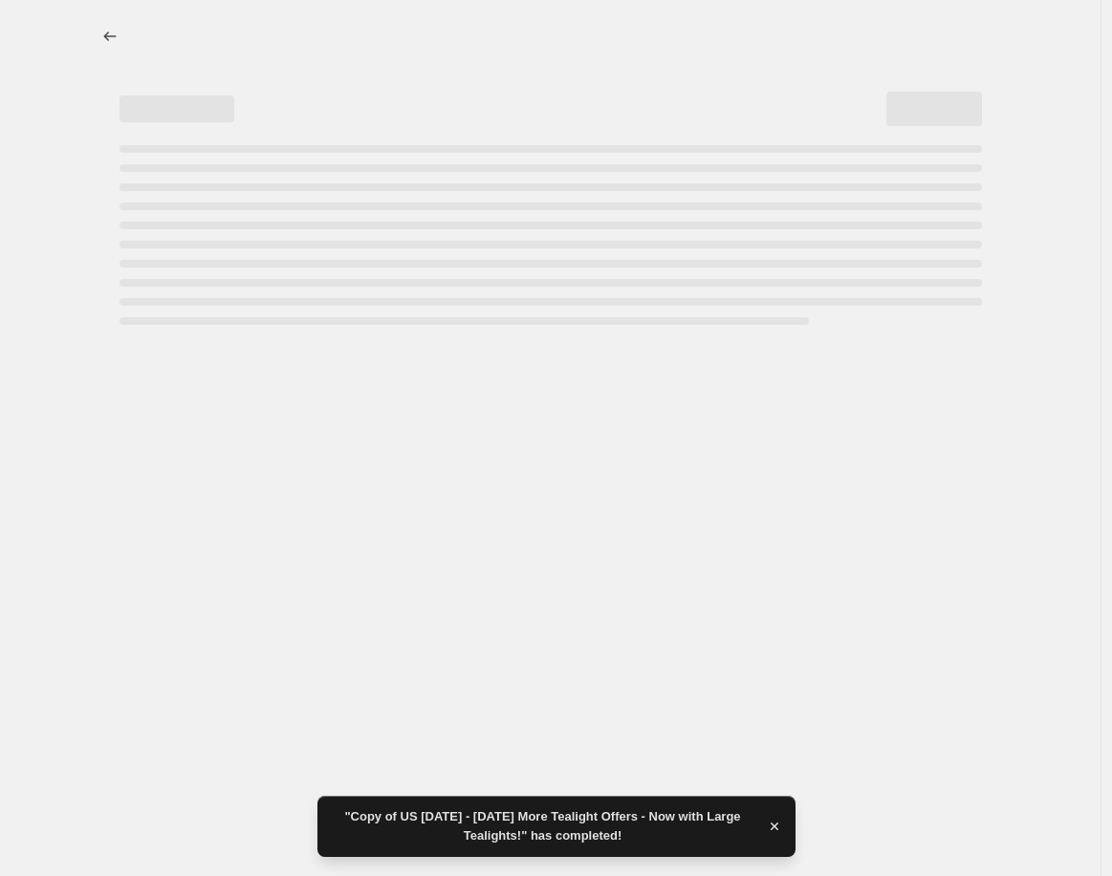
select select "pcap"
select select "no_change"
select select "collection"
